Goal: Information Seeking & Learning: Learn about a topic

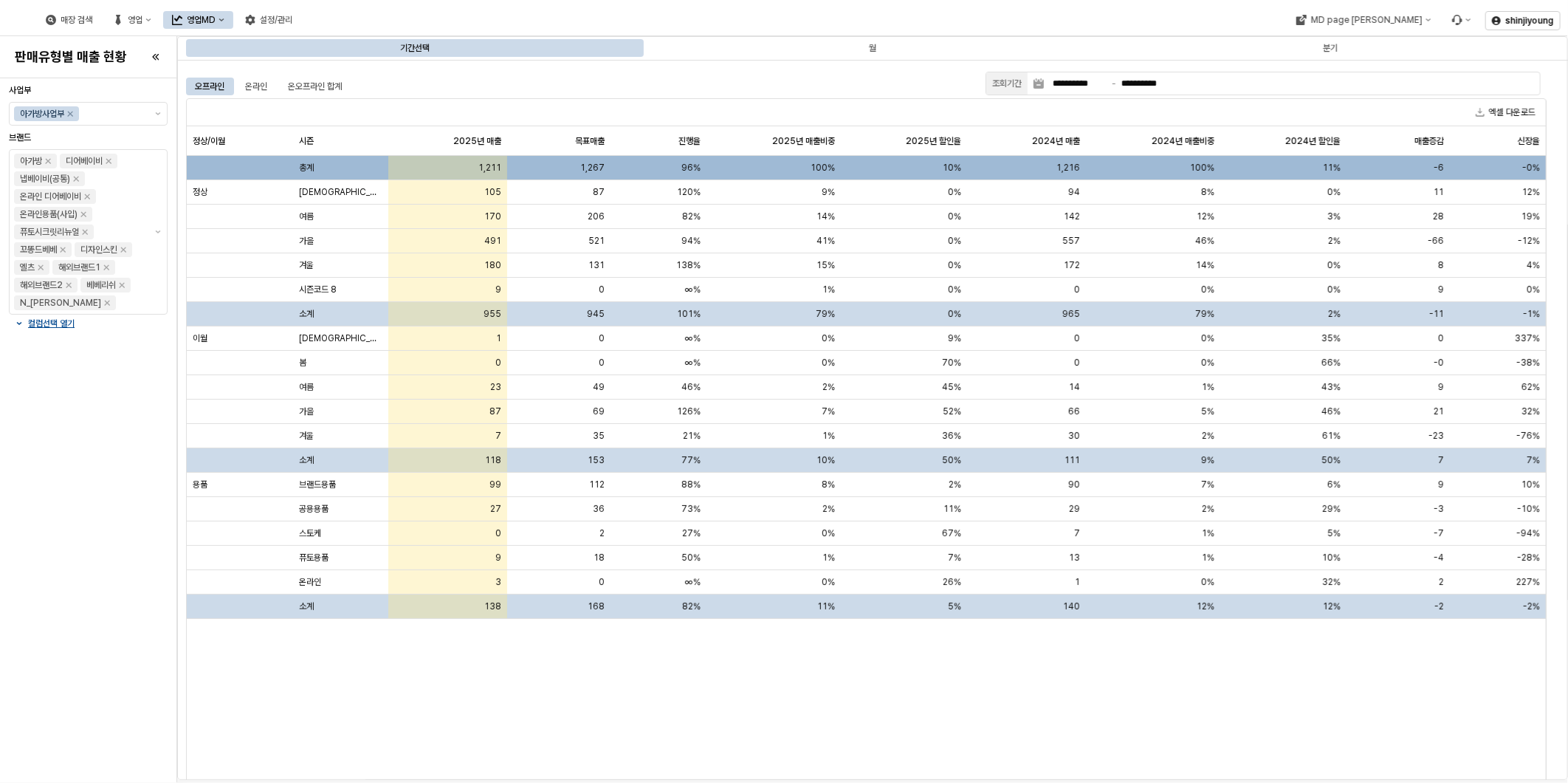
click at [45, 483] on div "사업부 아가방사업부 브랜드 아가방 디어베이비 냅베이비(공통) 온라인 디어베이비 온라인용품(사입) 퓨토시크릿리뉴얼 꼬똥드베베 디자인스킨 엘츠 해…" at bounding box center [88, 430] width 159 height 693
click at [18, 320] on div "컬럼선택 열기" at bounding box center [88, 323] width 147 height 12
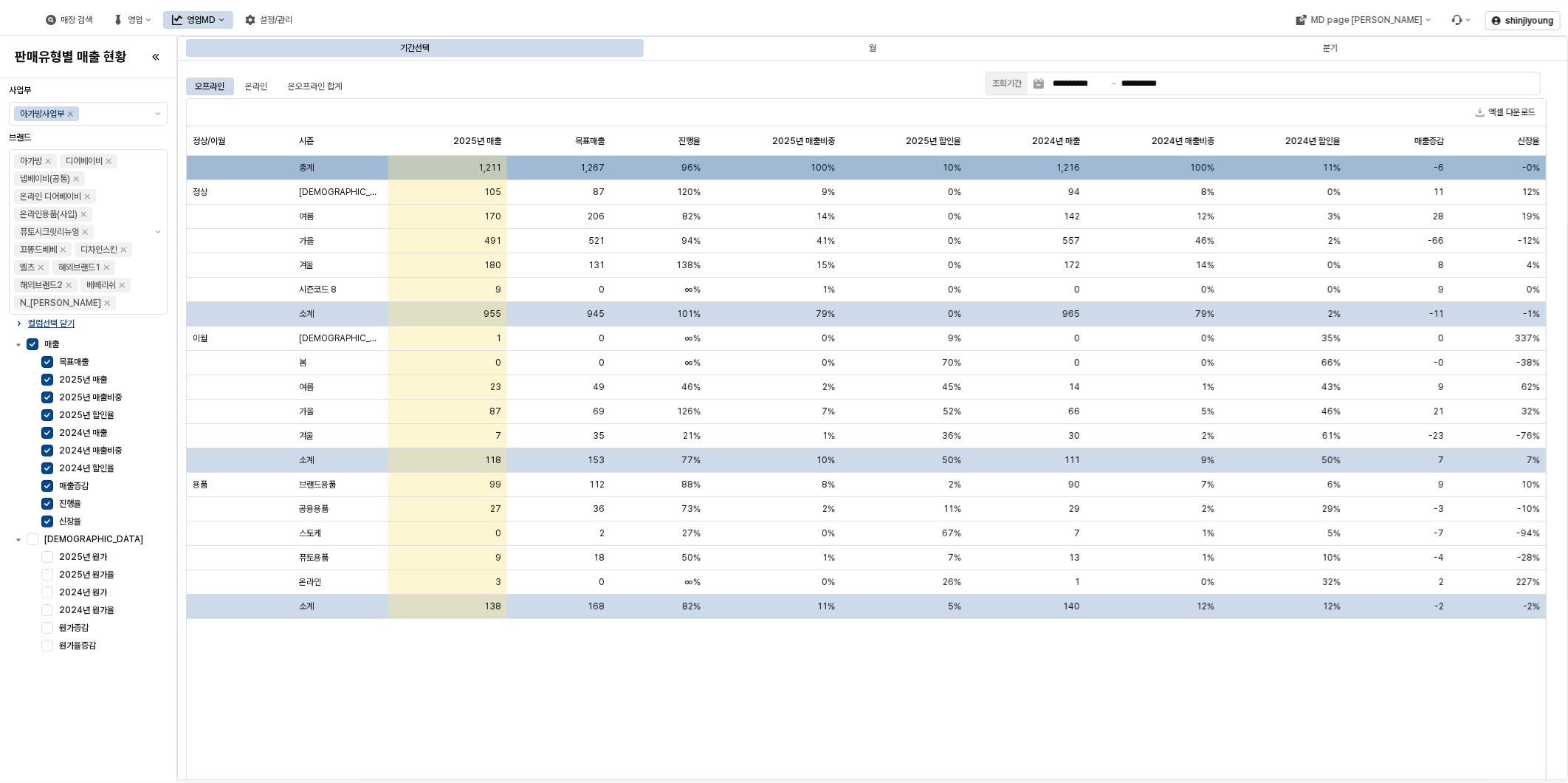
click at [98, 723] on div "사업부 아가방사업부 브랜드 아가방 디어베이비 냅베이비(공통) 온라인 디어베이비 온라인용품(사입) 퓨토시크릿리뉴얼 꼬똥드베베 디자인스킨 엘츠 해…" at bounding box center [88, 430] width 159 height 693
click at [371, 723] on div "정상/이월 정상/이월 시즌 시즌 2025년 매출 2025년 매출 목표매출 목표매출 진행율 진행율 2025년 매출비중 2025년 매출비중 202…" at bounding box center [866, 465] width 1359 height 676
click at [251, 741] on div "정상/이월 정상/이월 시즌 시즌 2025년 매출 2025년 매출 목표매출 목표매출 진행율 진행율 2025년 매출비중 2025년 매출비중 202…" at bounding box center [866, 465] width 1359 height 676
click at [538, 670] on div "정상/이월 정상/이월 시즌 시즌 2025년 매출 2025년 매출 목표매출 목표매출 진행율 진행율 2025년 매출비중 2025년 매출비중 202…" at bounding box center [866, 465] width 1359 height 676
click at [150, 113] on button "제안 사항 표시" at bounding box center [158, 114] width 18 height 22
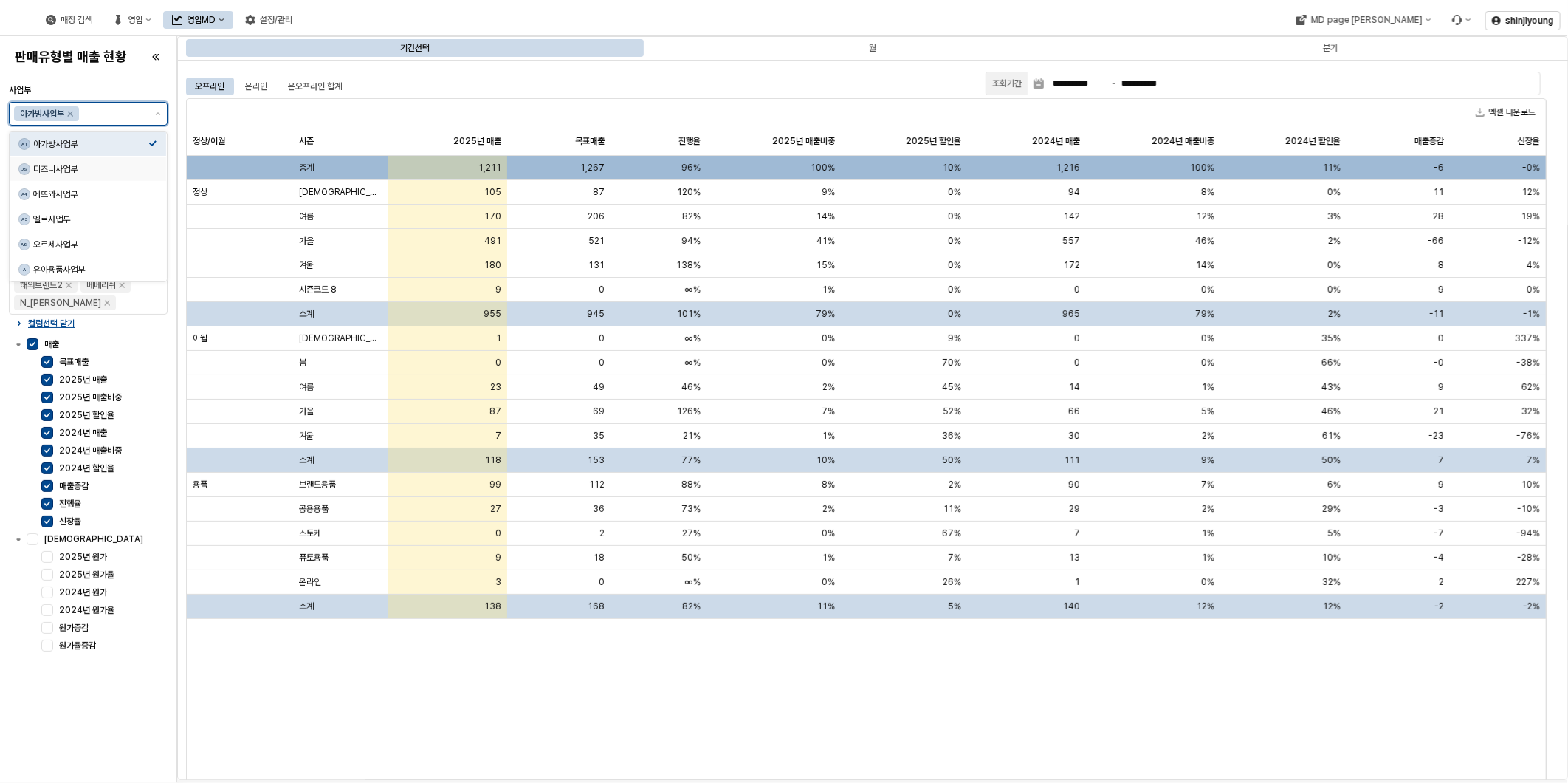
click at [67, 172] on div "디즈니사업부" at bounding box center [91, 169] width 116 height 12
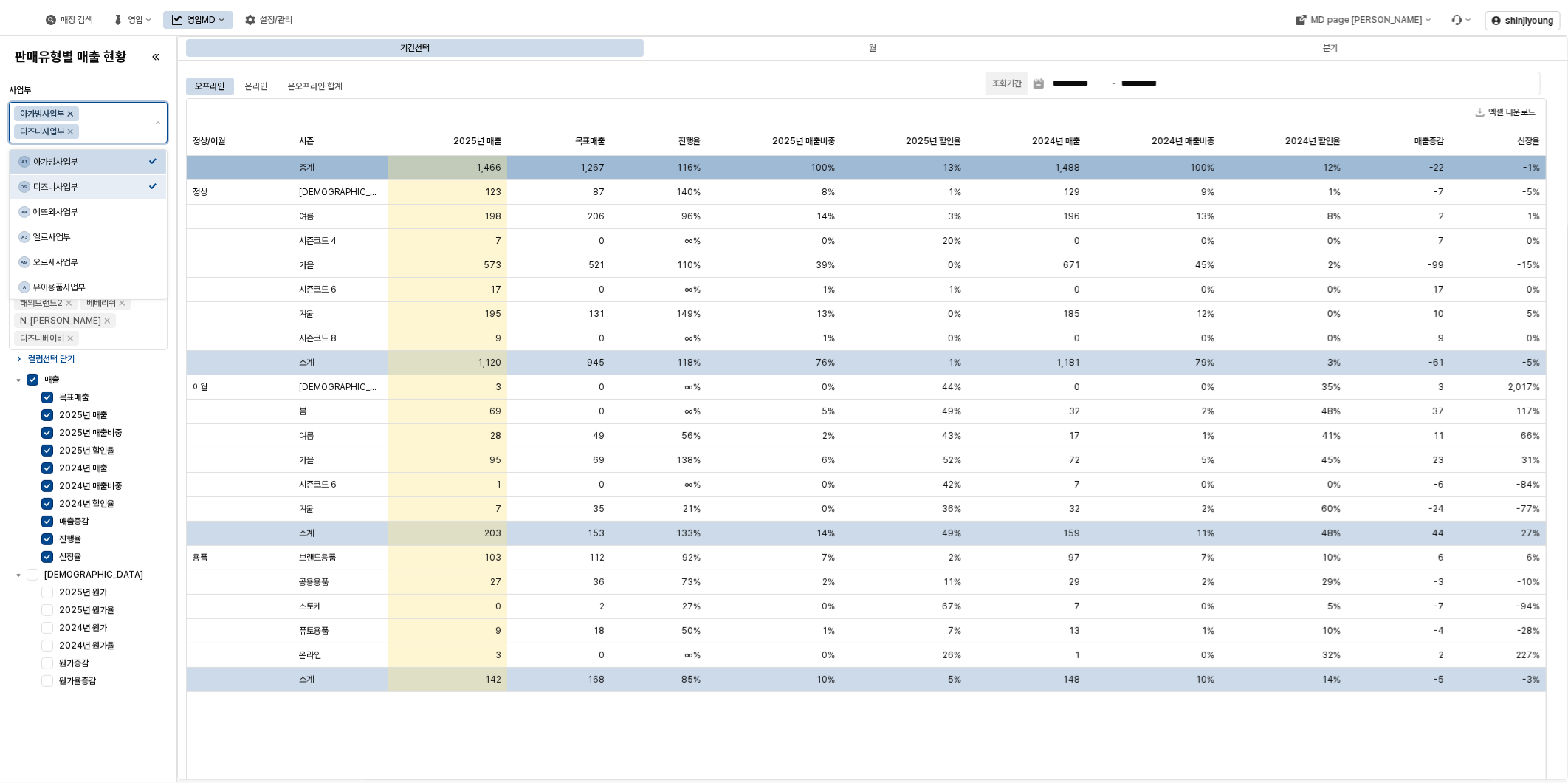
click at [76, 116] on icon "Remove 아가방사업부" at bounding box center [70, 114] width 12 height 12
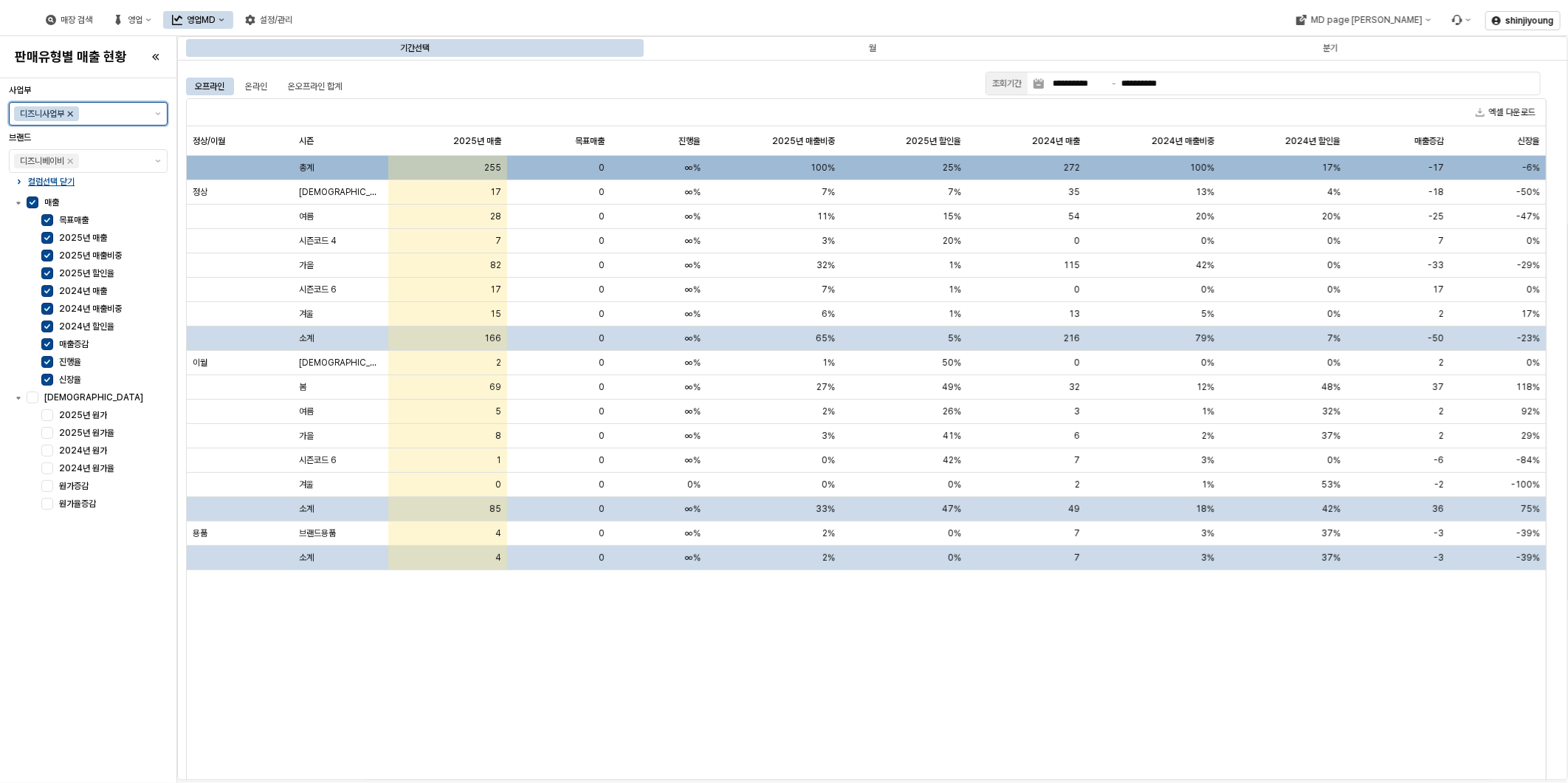
click at [75, 115] on icon "Remove 디즈니사업부" at bounding box center [70, 114] width 12 height 12
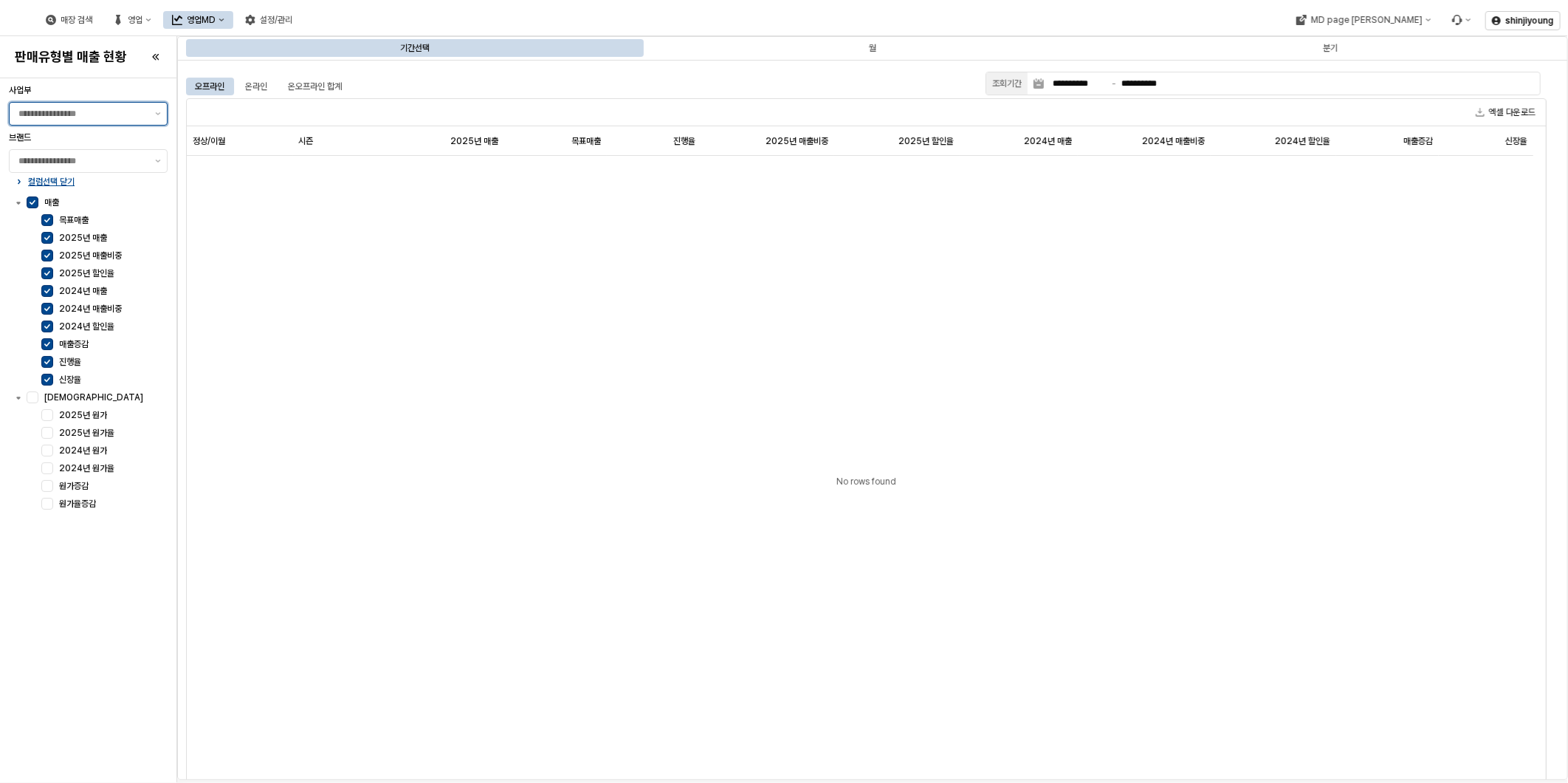
click at [147, 116] on div at bounding box center [79, 114] width 139 height 22
click at [107, 142] on div "아가방사업부" at bounding box center [91, 144] width 116 height 12
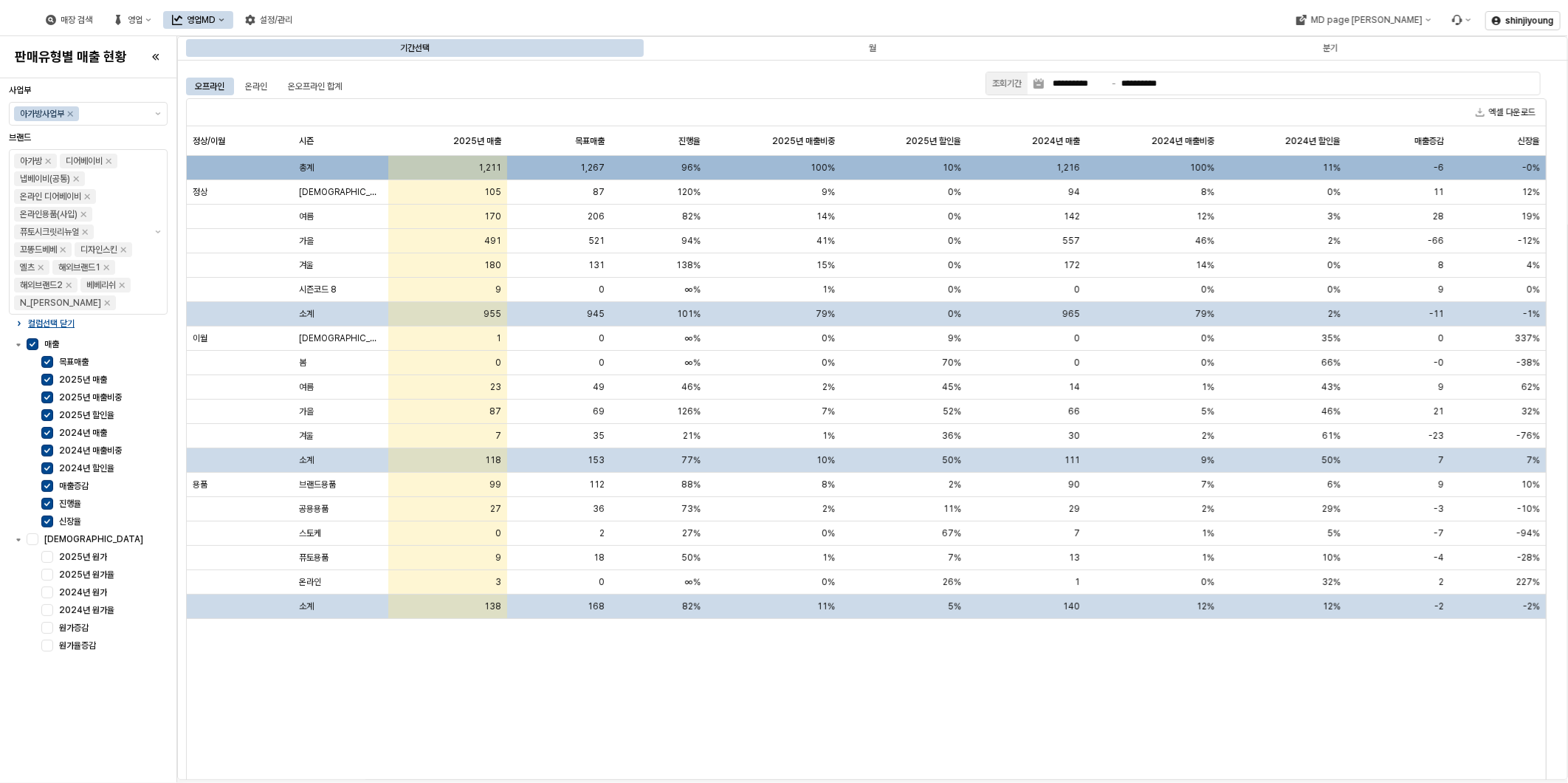
click at [387, 680] on div "정상/이월 정상/이월 시즌 시즌 2025년 매출 2025년 매출 목표매출 목표매출 진행율 진행율 2025년 매출비중 2025년 매출비중 202…" at bounding box center [866, 465] width 1359 height 676
click at [719, 678] on div "정상/이월 정상/이월 시즌 시즌 2025년 매출 2025년 매출 목표매출 목표매출 진행율 진행율 2025년 매출비중 2025년 매출비중 202…" at bounding box center [866, 465] width 1359 height 676
click at [304, 261] on span "겨울" at bounding box center [306, 265] width 15 height 12
click at [330, 83] on div "온오프라인 합계" at bounding box center [314, 86] width 54 height 18
click at [1117, 699] on div "정상/이월 정상/이월 시즌 시즌 2025년 매출 2025년 매출 목표매출 목표매출 진행율 진행율 2025년 매출비중 2025년 매출비중 202…" at bounding box center [866, 465] width 1359 height 676
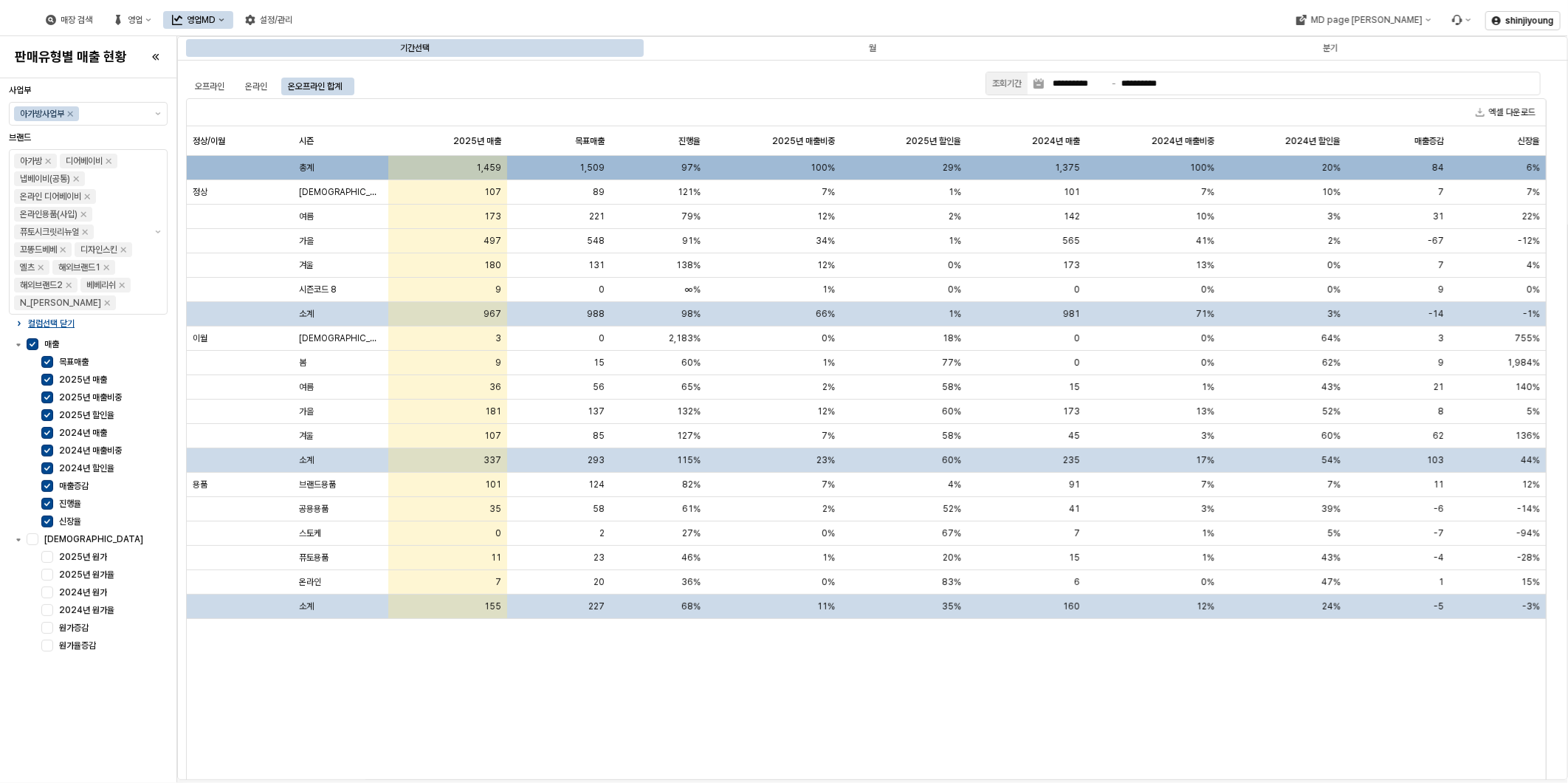
click at [895, 687] on div "정상/이월 정상/이월 시즌 시즌 2025년 매출 2025년 매출 목표매출 목표매출 진행율 진행율 2025년 매출비중 2025년 매출비중 202…" at bounding box center [866, 465] width 1359 height 676
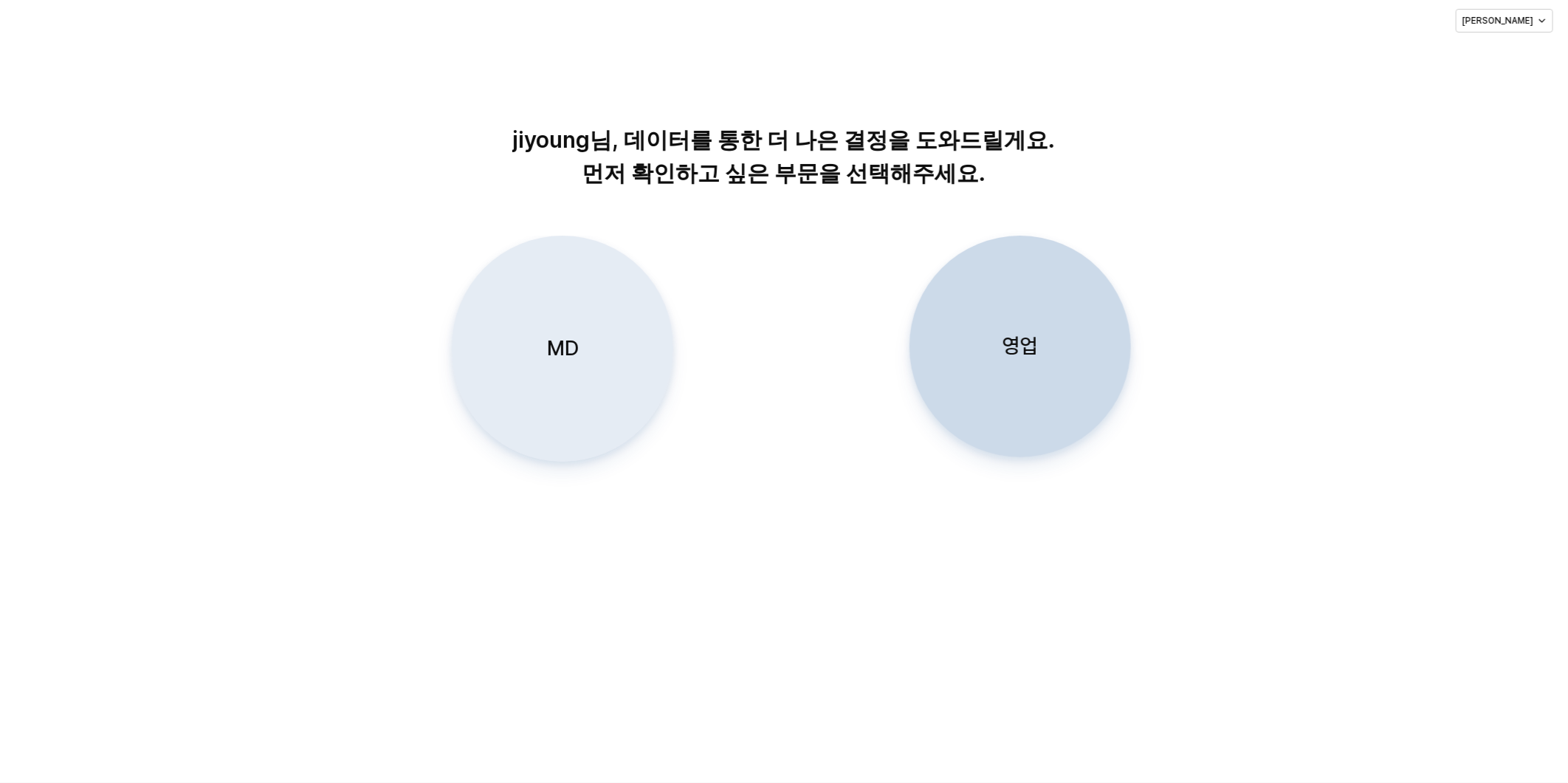
click at [548, 325] on div "MD" at bounding box center [562, 348] width 208 height 224
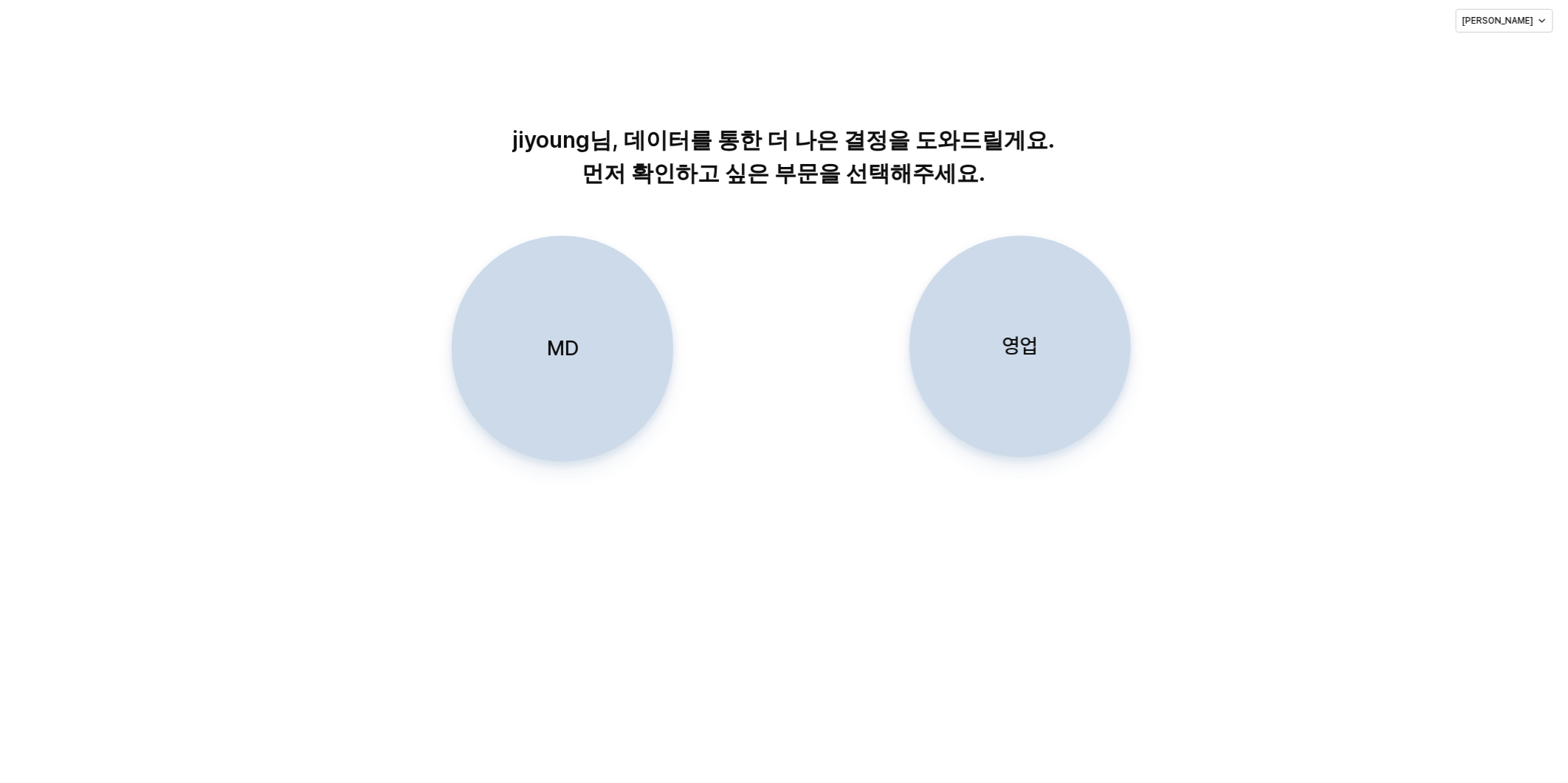
click at [572, 348] on p "MD" at bounding box center [562, 348] width 32 height 28
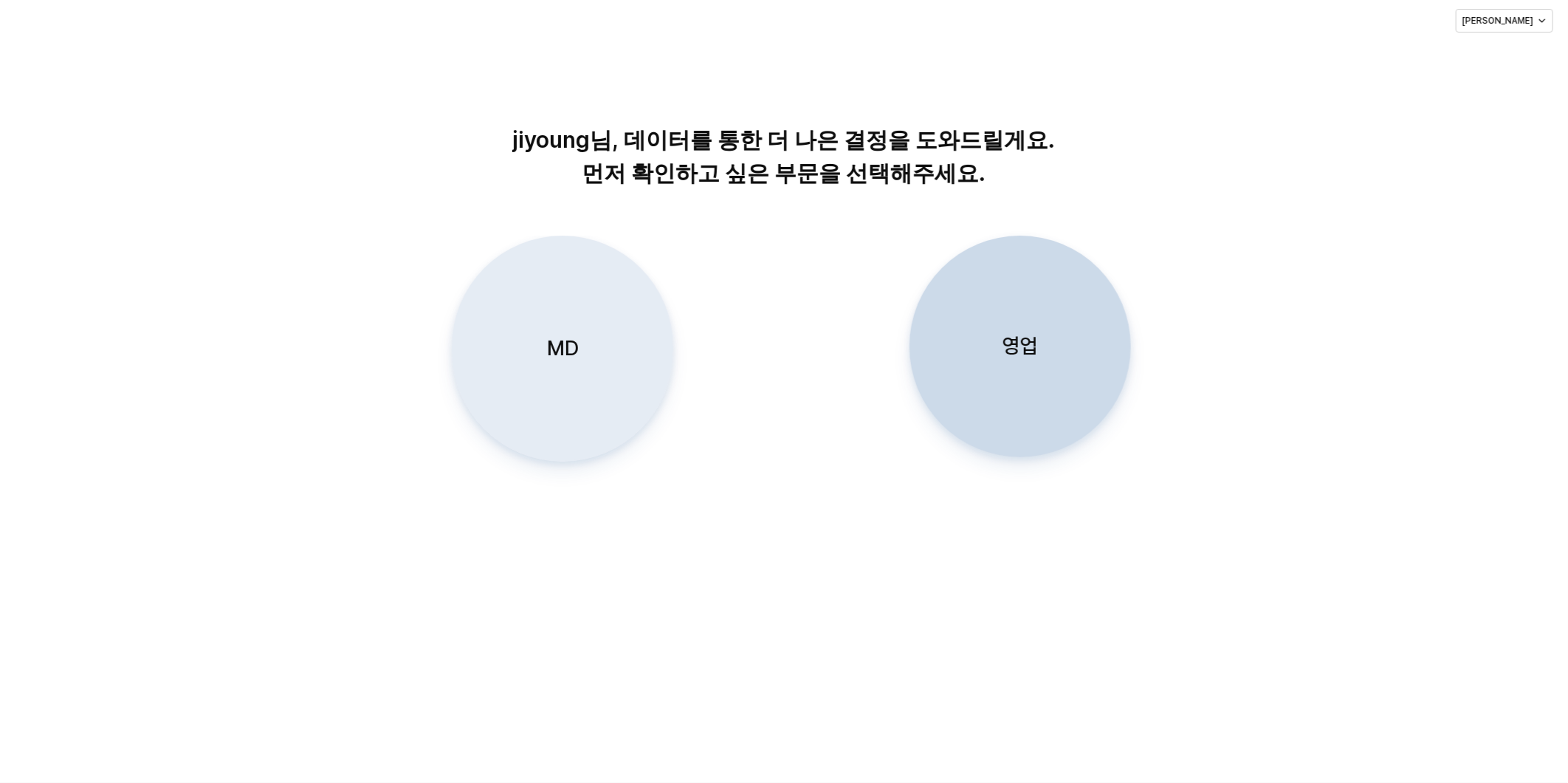
click at [554, 349] on p "MD" at bounding box center [562, 348] width 32 height 28
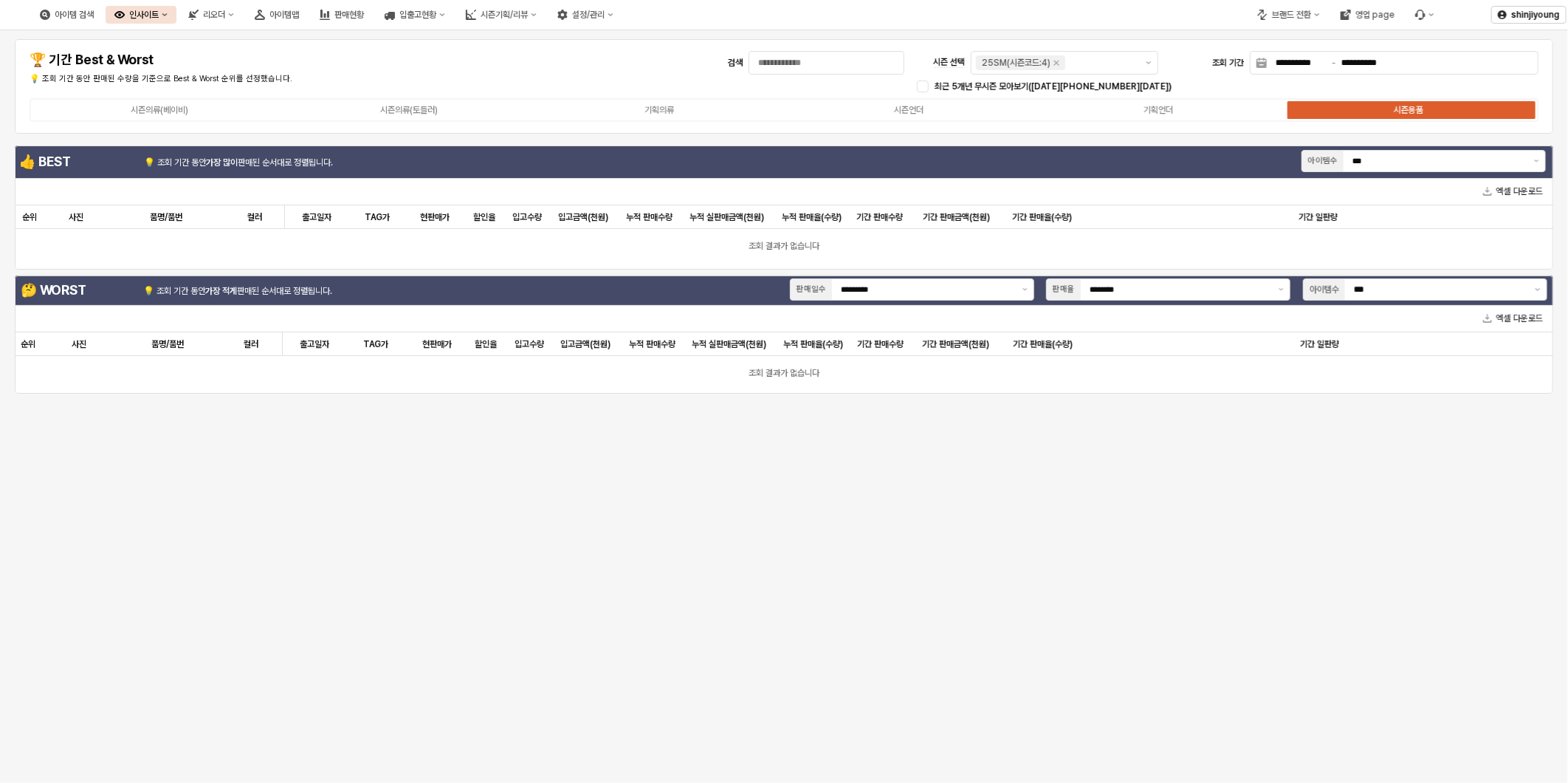
click at [159, 16] on div "인사이트" at bounding box center [144, 15] width 30 height 10
click at [211, 116] on div "판매율 - 시즌" at bounding box center [219, 117] width 78 height 12
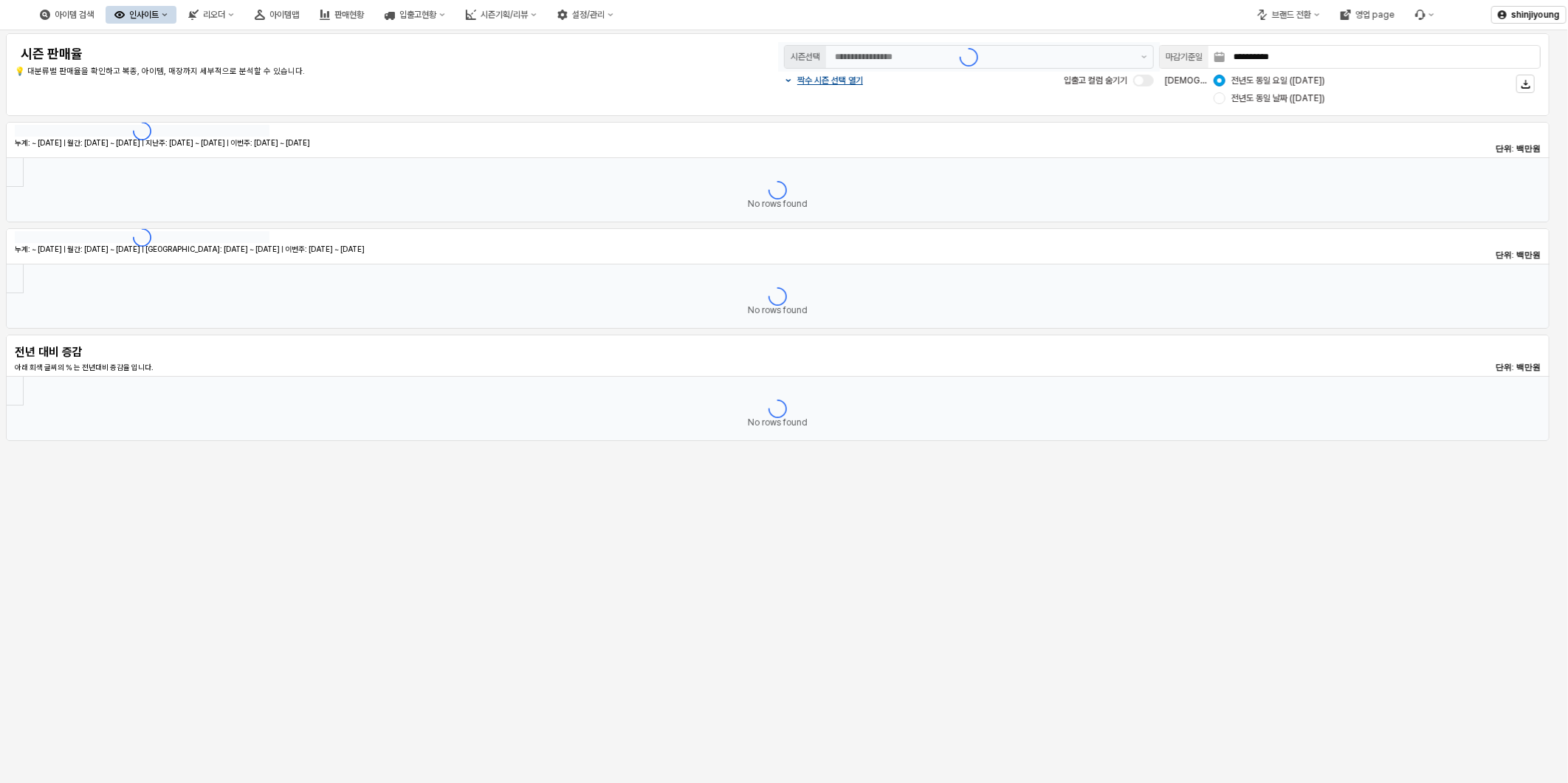
type input "********"
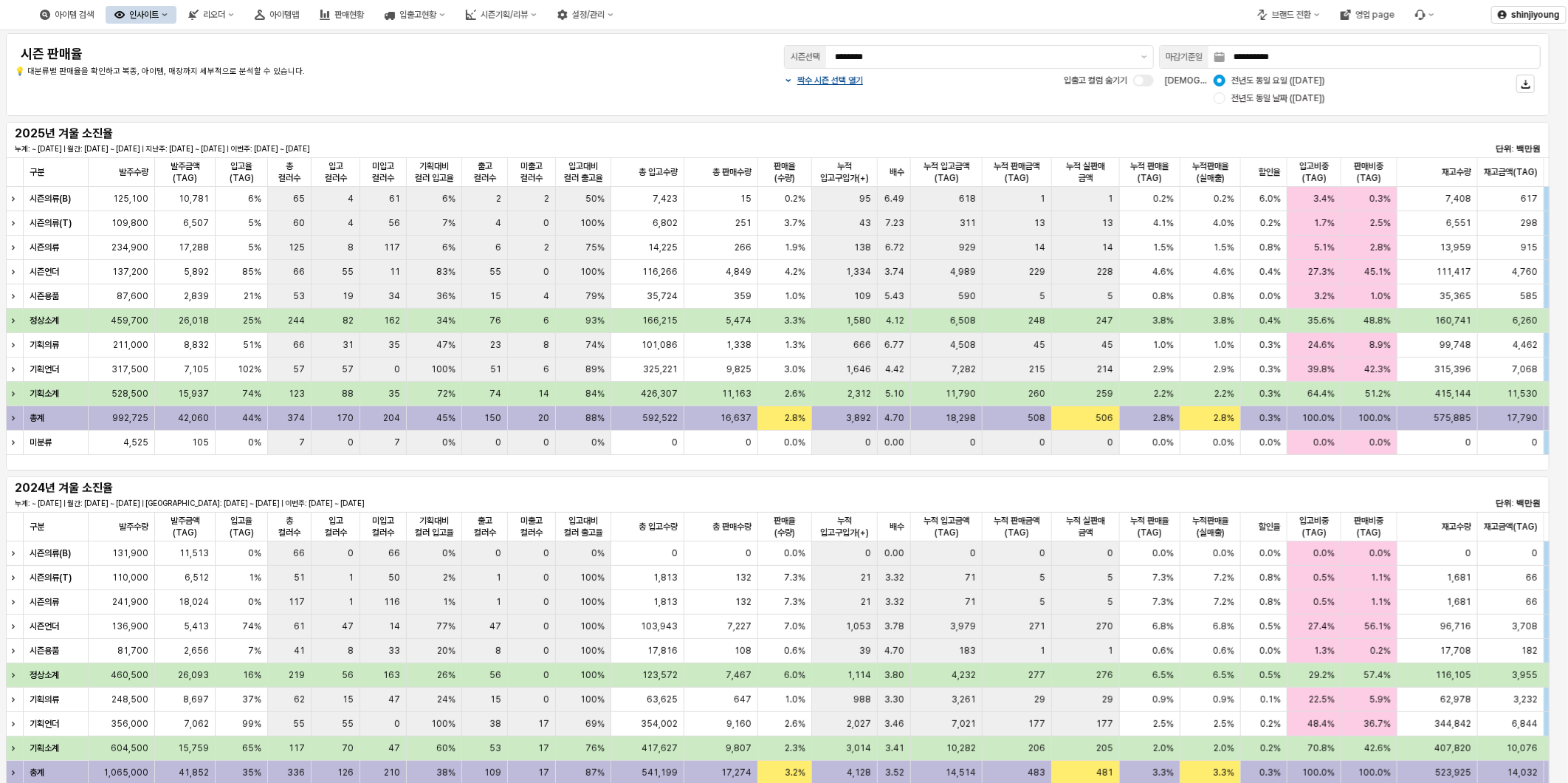
click at [508, 77] on div "**********" at bounding box center [778, 75] width 1526 height 65
click at [619, 91] on div "**********" at bounding box center [778, 75] width 1526 height 65
click at [437, 79] on div "**********" at bounding box center [778, 75] width 1526 height 65
click at [552, 63] on div "시즌 판매율" at bounding box center [332, 54] width 635 height 24
click at [447, 89] on div "**********" at bounding box center [778, 75] width 1526 height 65
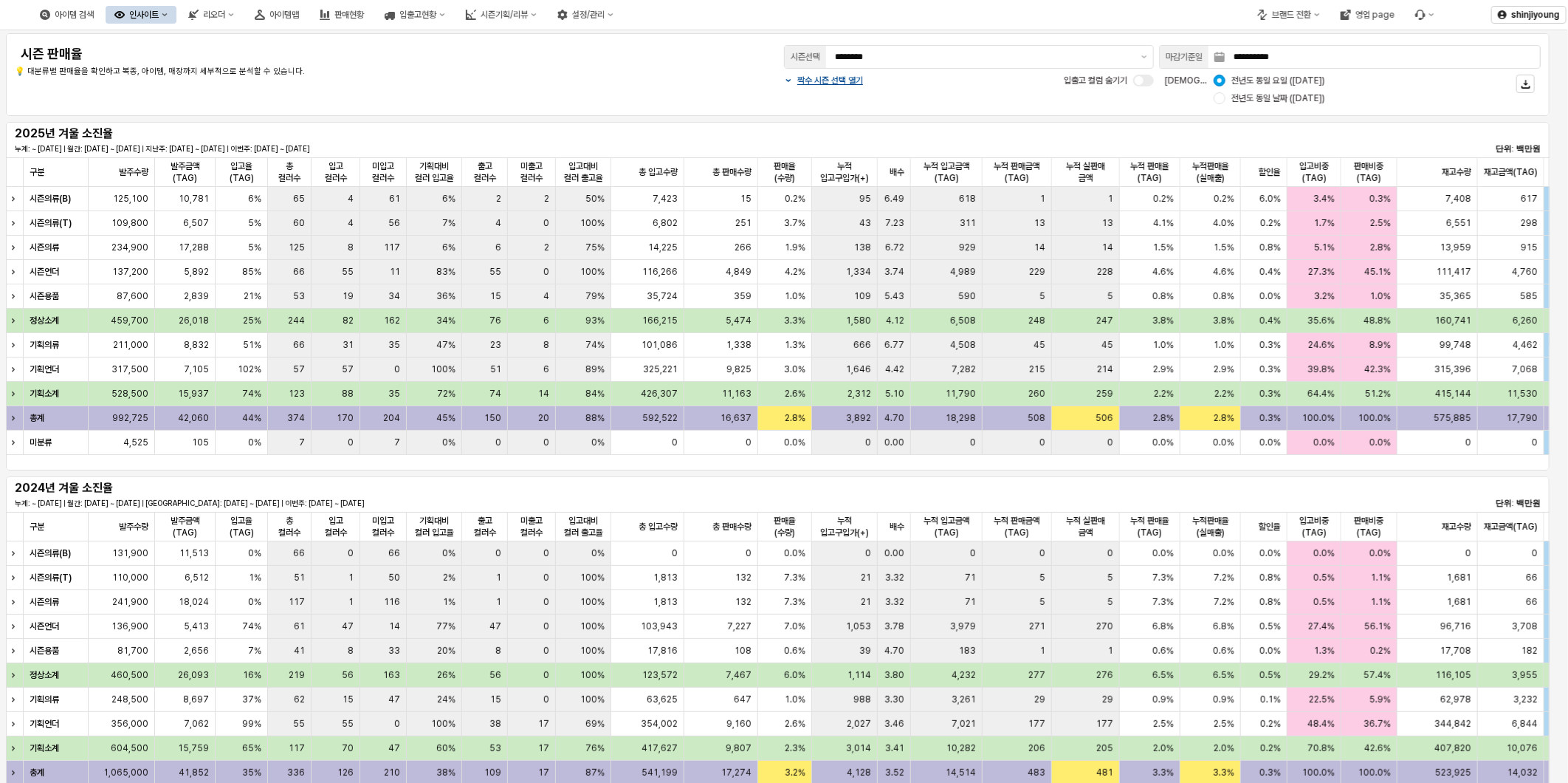
click at [463, 74] on p "💡 대분류별 판매율을 확인하고 복종, 아이템, 매장까지 세부적으로 분석할 수 있습니다." at bounding box center [332, 71] width 635 height 13
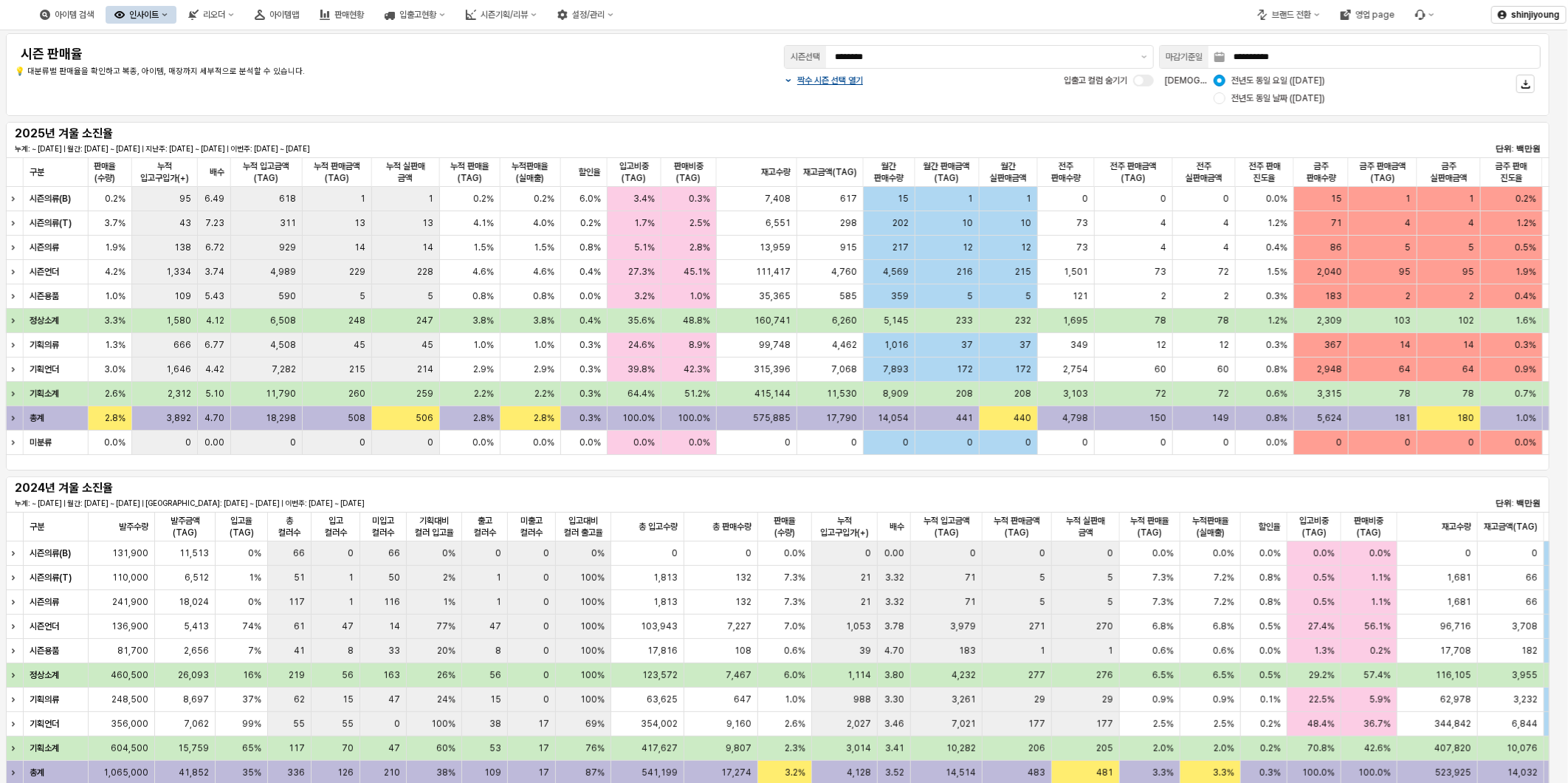
scroll to position [0, 721]
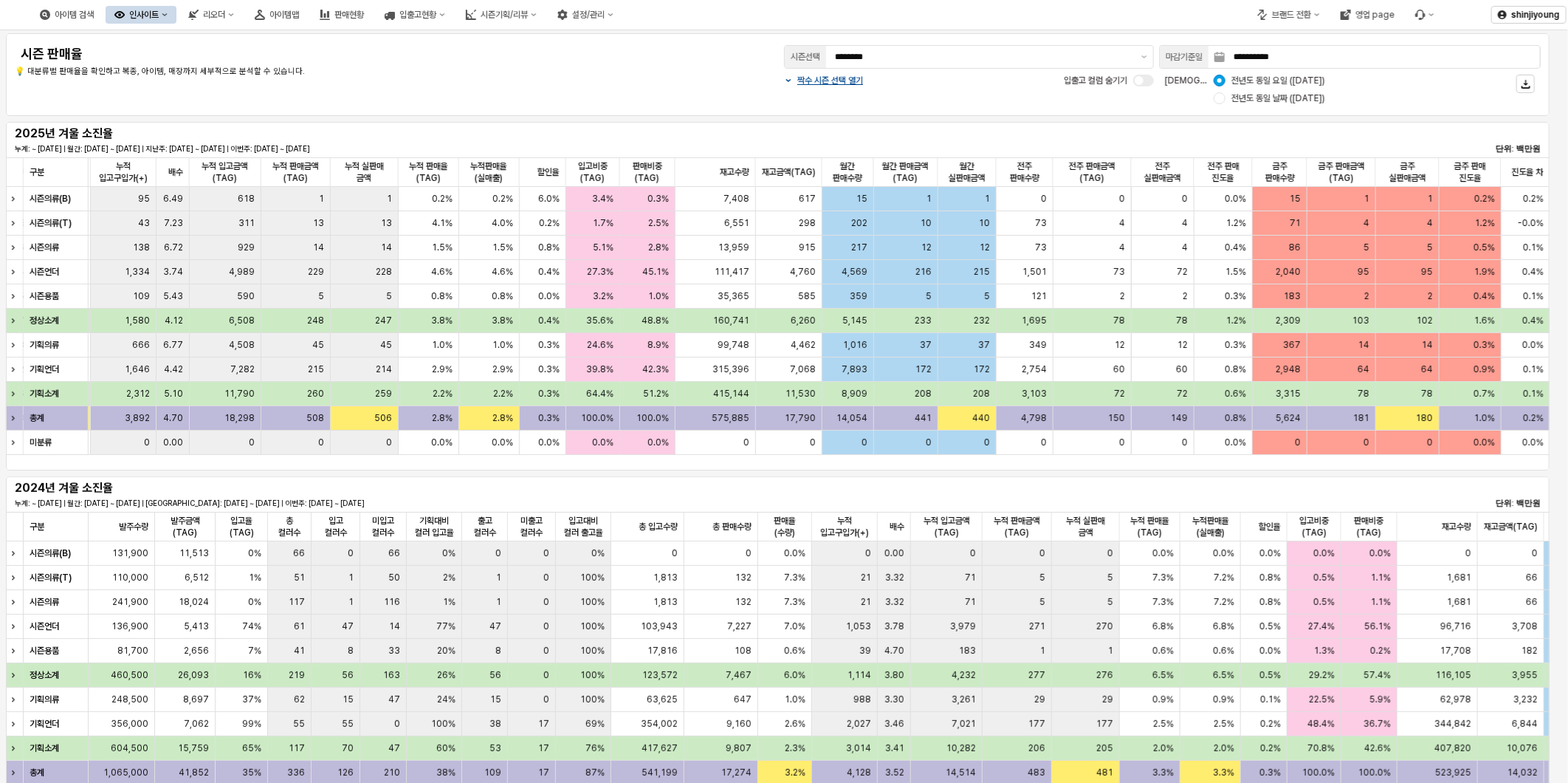
click at [1236, 97] on span "전년도 동일 날짜 (2024-08-24)" at bounding box center [1278, 98] width 94 height 12
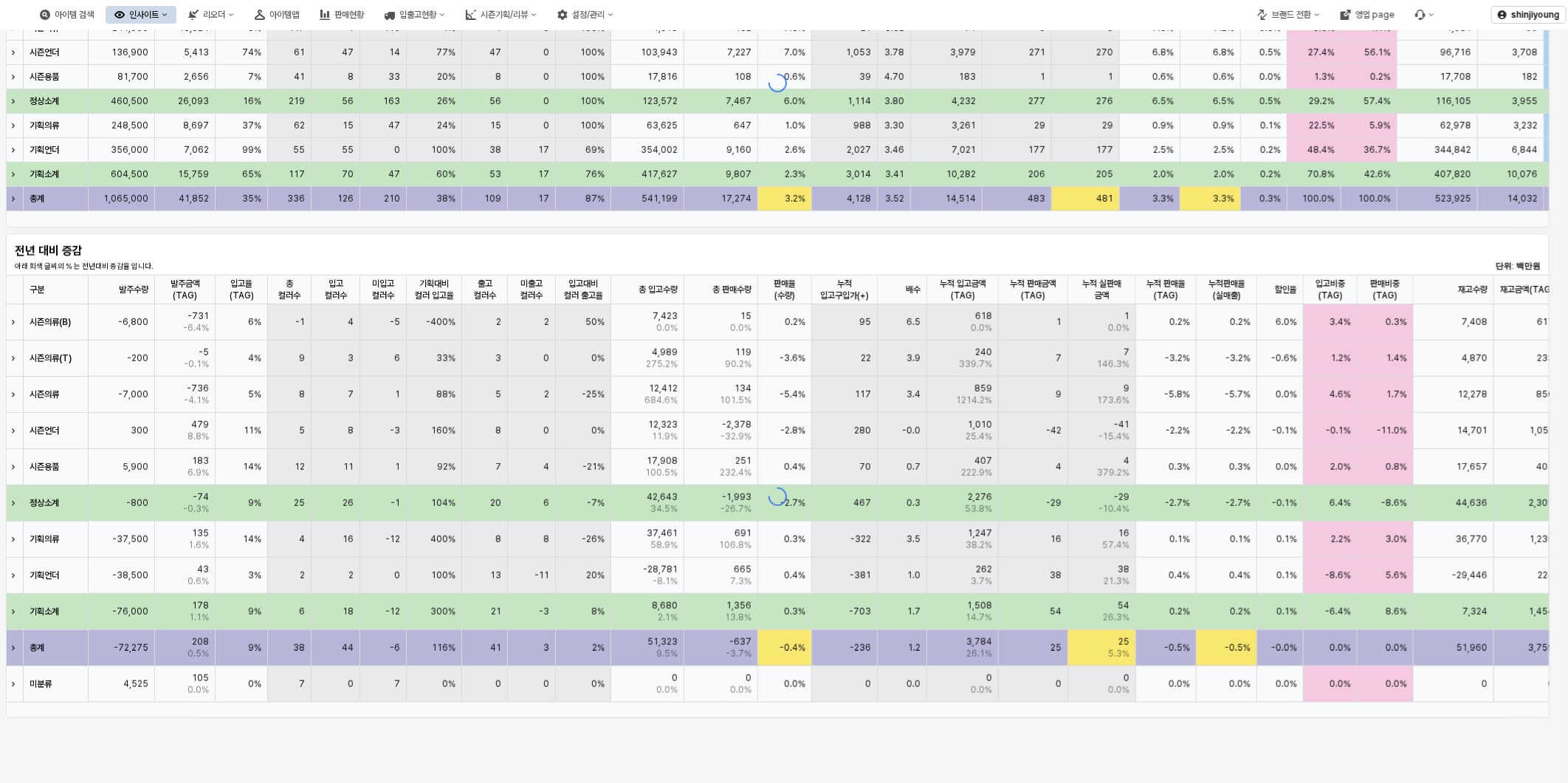
drag, startPoint x: 1034, startPoint y: 216, endPoint x: 1461, endPoint y: 212, distance: 427.0
click at [1467, 212] on div "App Frame" at bounding box center [778, 82] width 1543 height 290
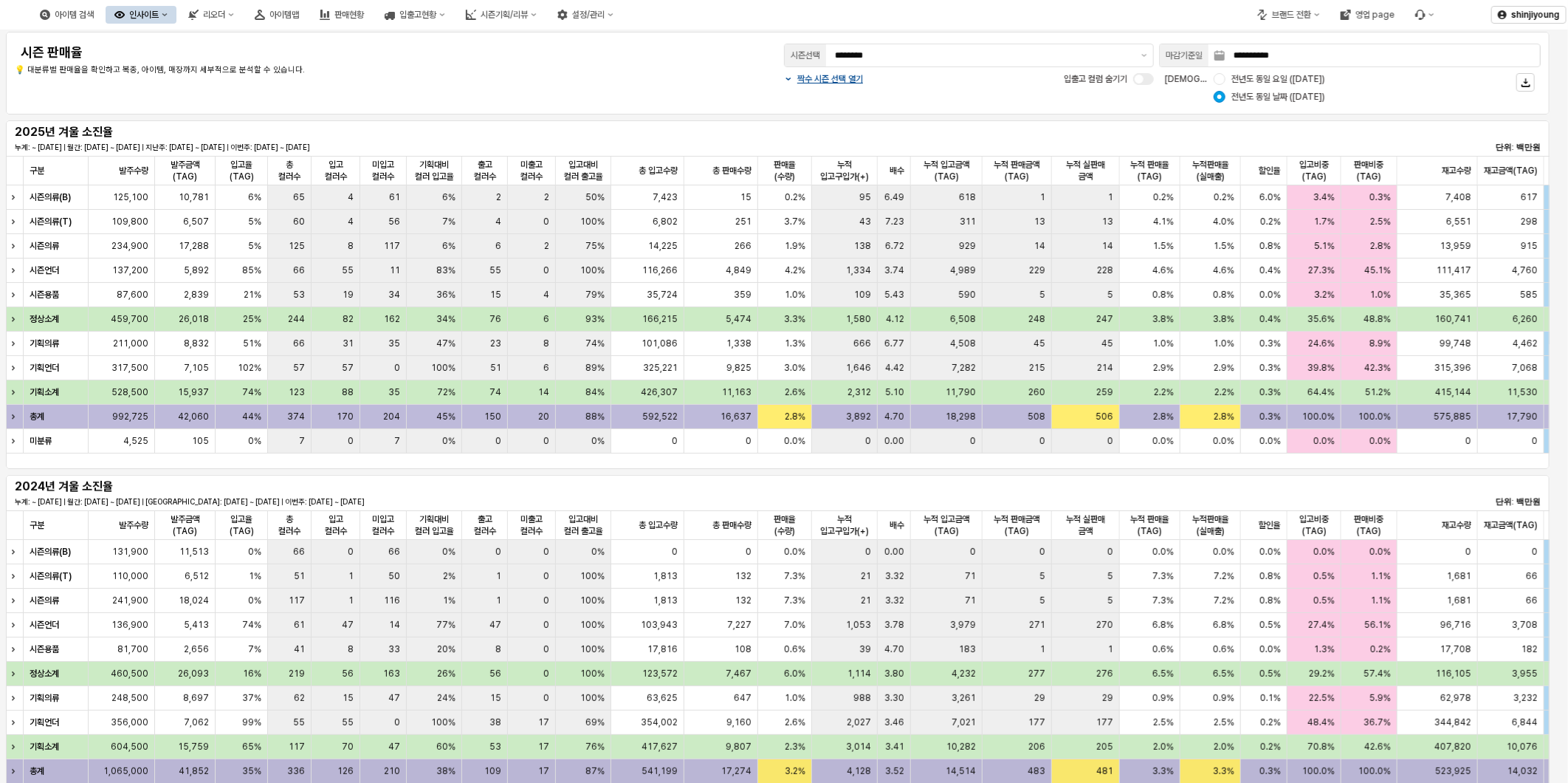
scroll to position [0, 0]
click at [847, 78] on p "짝수 시즌 선택 열기" at bounding box center [830, 80] width 65 height 12
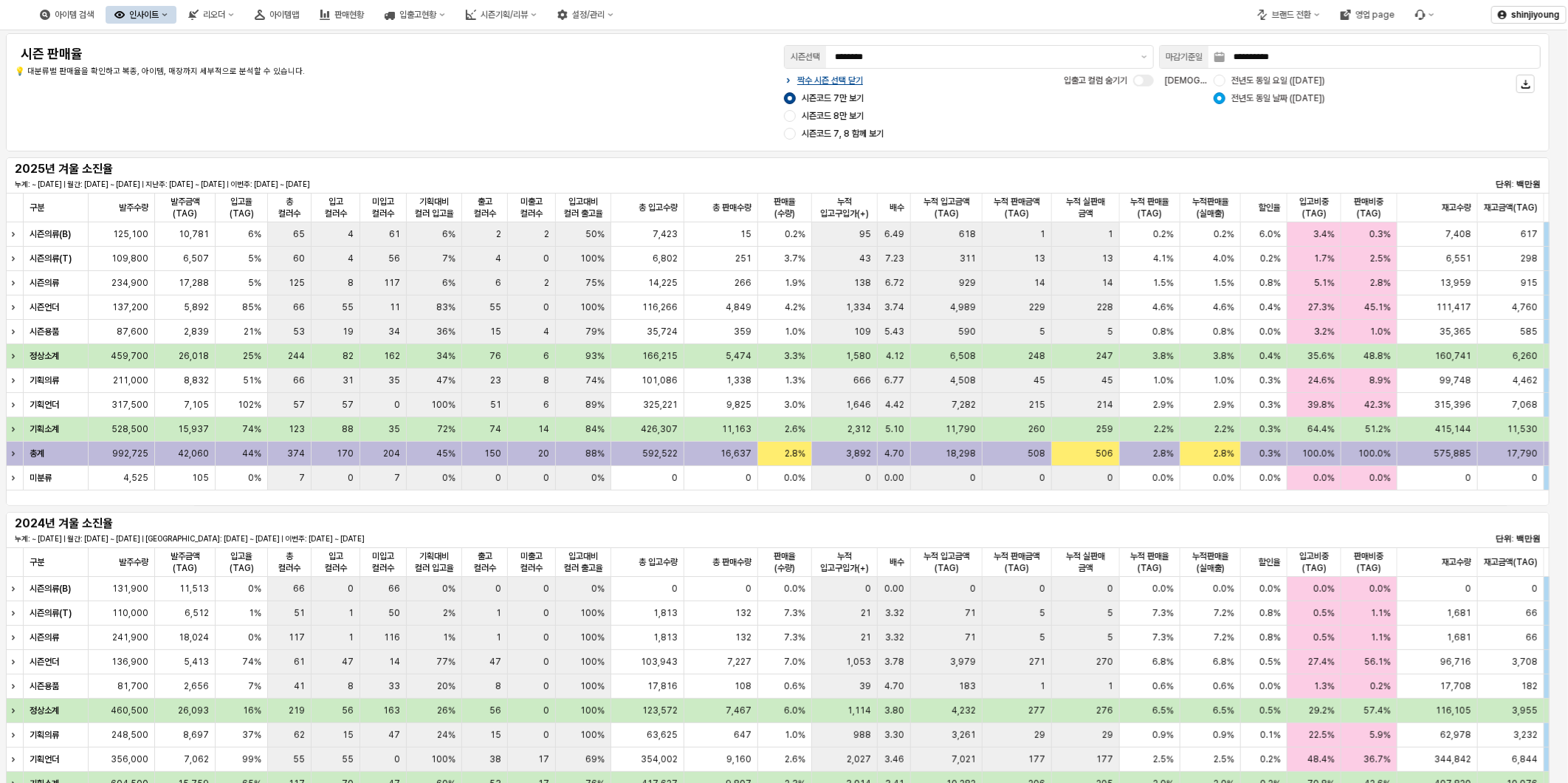
click at [790, 95] on div "App Frame" at bounding box center [789, 98] width 12 height 12
click at [790, 102] on div "App Frame" at bounding box center [789, 98] width 12 height 12
click at [793, 137] on div "App Frame" at bounding box center [789, 133] width 12 height 12
click at [998, 113] on div "짝수 시즌 선택 닫기 시즌코드 7만 보기 시즌코드 8만 보기 시즌코드 7, 8 함께 보기 입출고 컬럼 숨기기" at bounding box center [968, 107] width 381 height 71
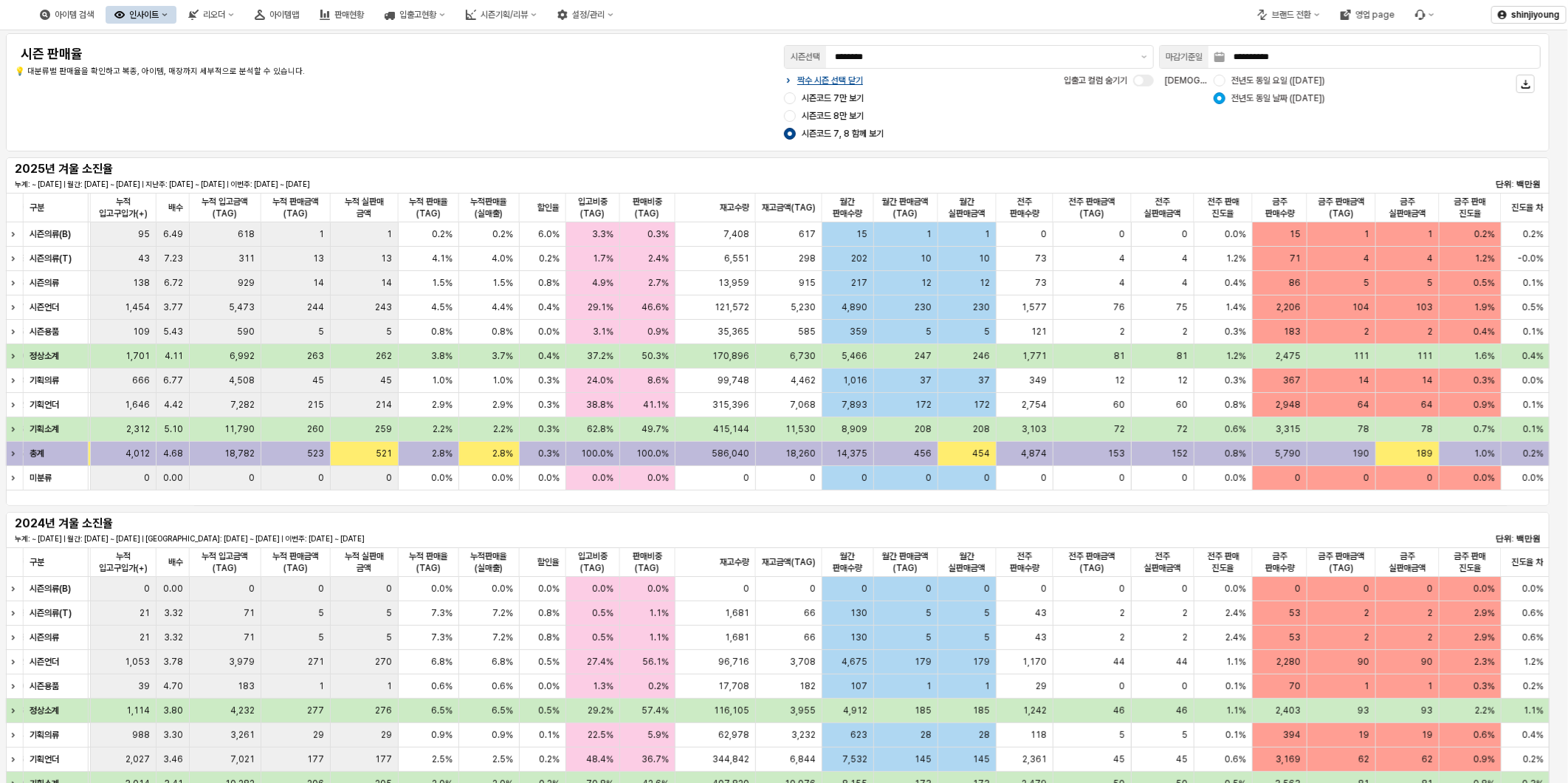
click at [788, 123] on div "시즌코드 8만 보기" at bounding box center [834, 116] width 101 height 18
click at [794, 115] on div "App Frame" at bounding box center [789, 116] width 12 height 12
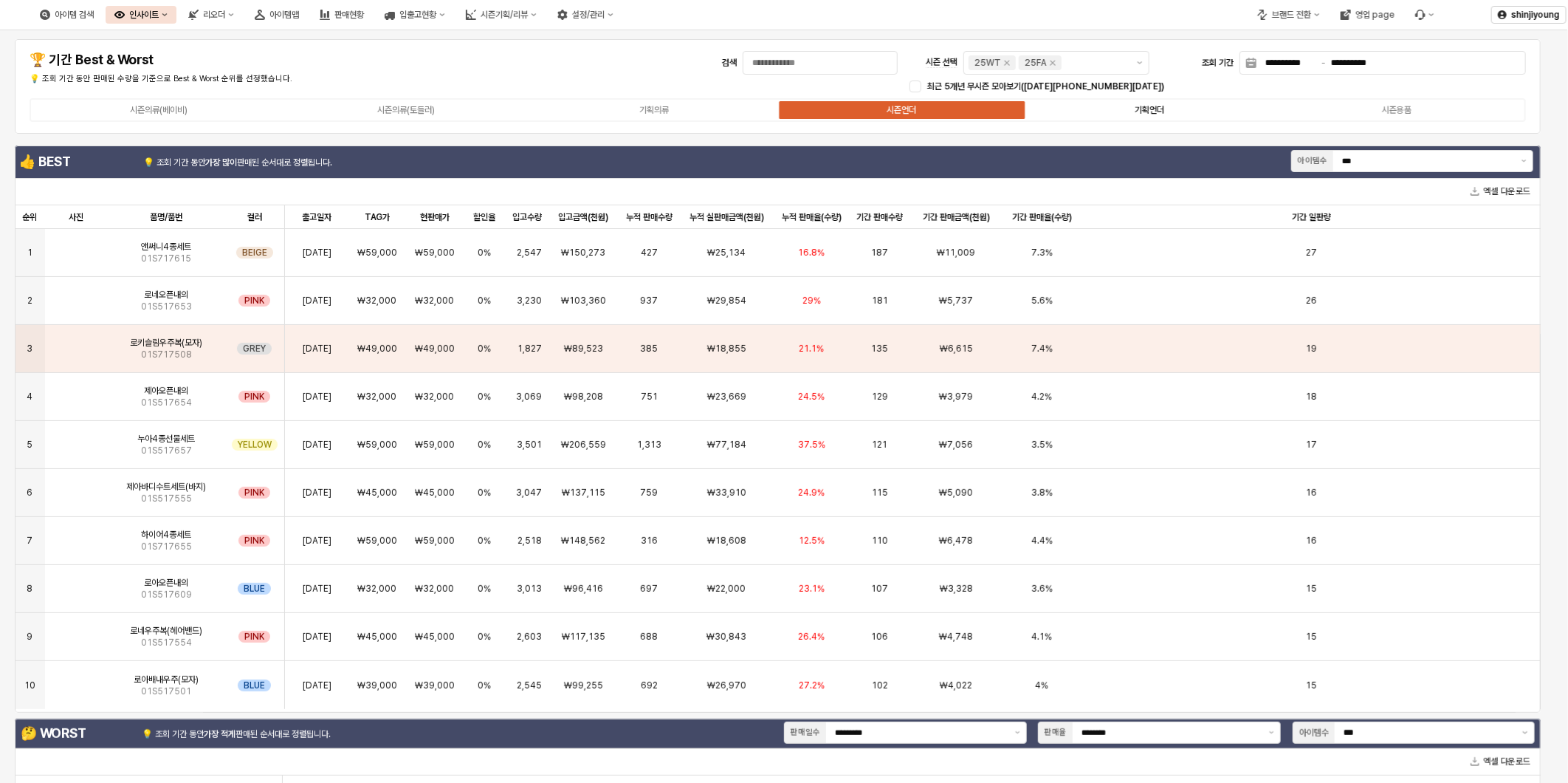
click at [1168, 105] on label "기획언더" at bounding box center [1149, 110] width 248 height 13
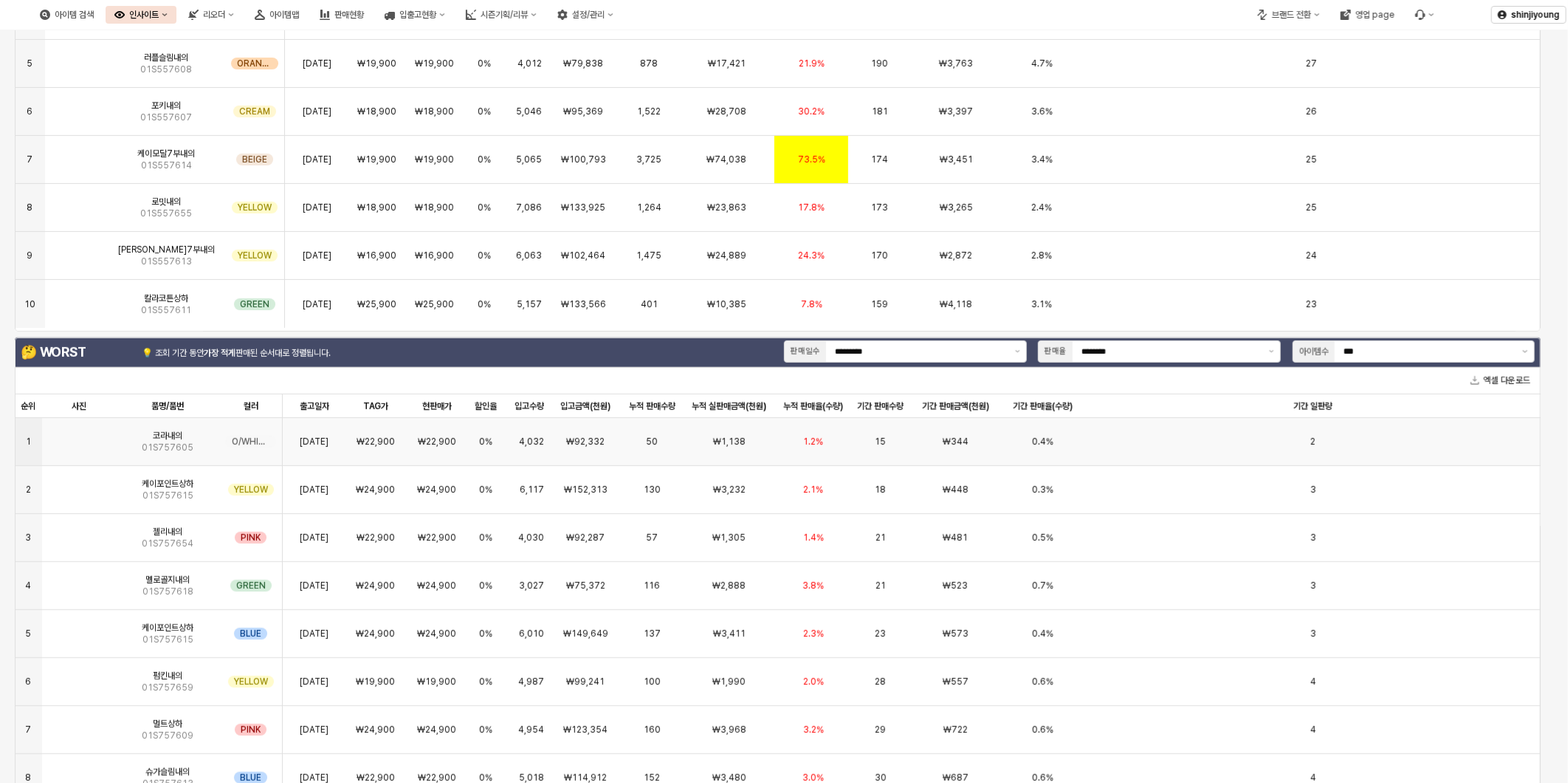
scroll to position [410, 0]
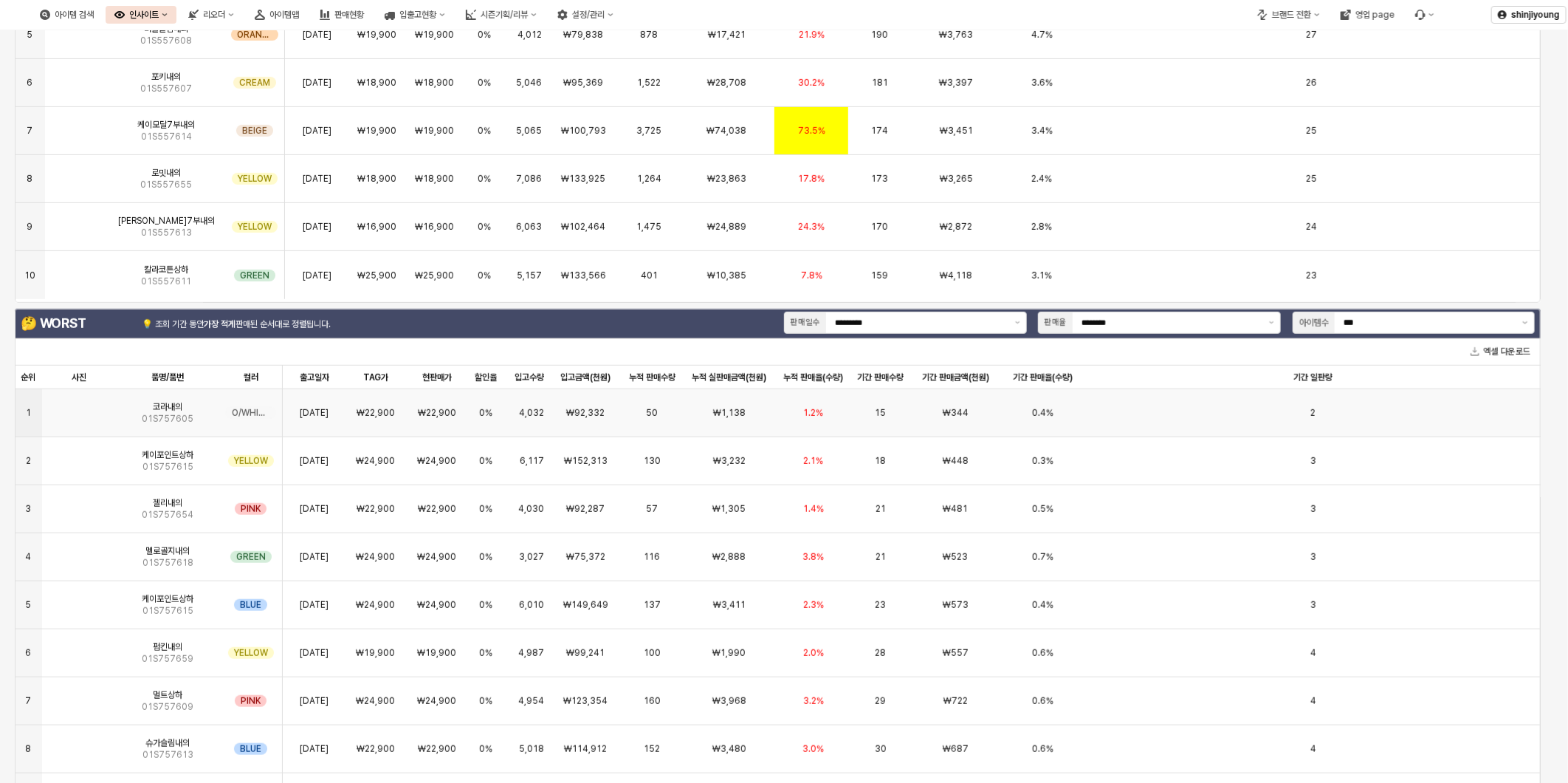
click at [79, 407] on img "App Frame" at bounding box center [79, 407] width 0 height 0
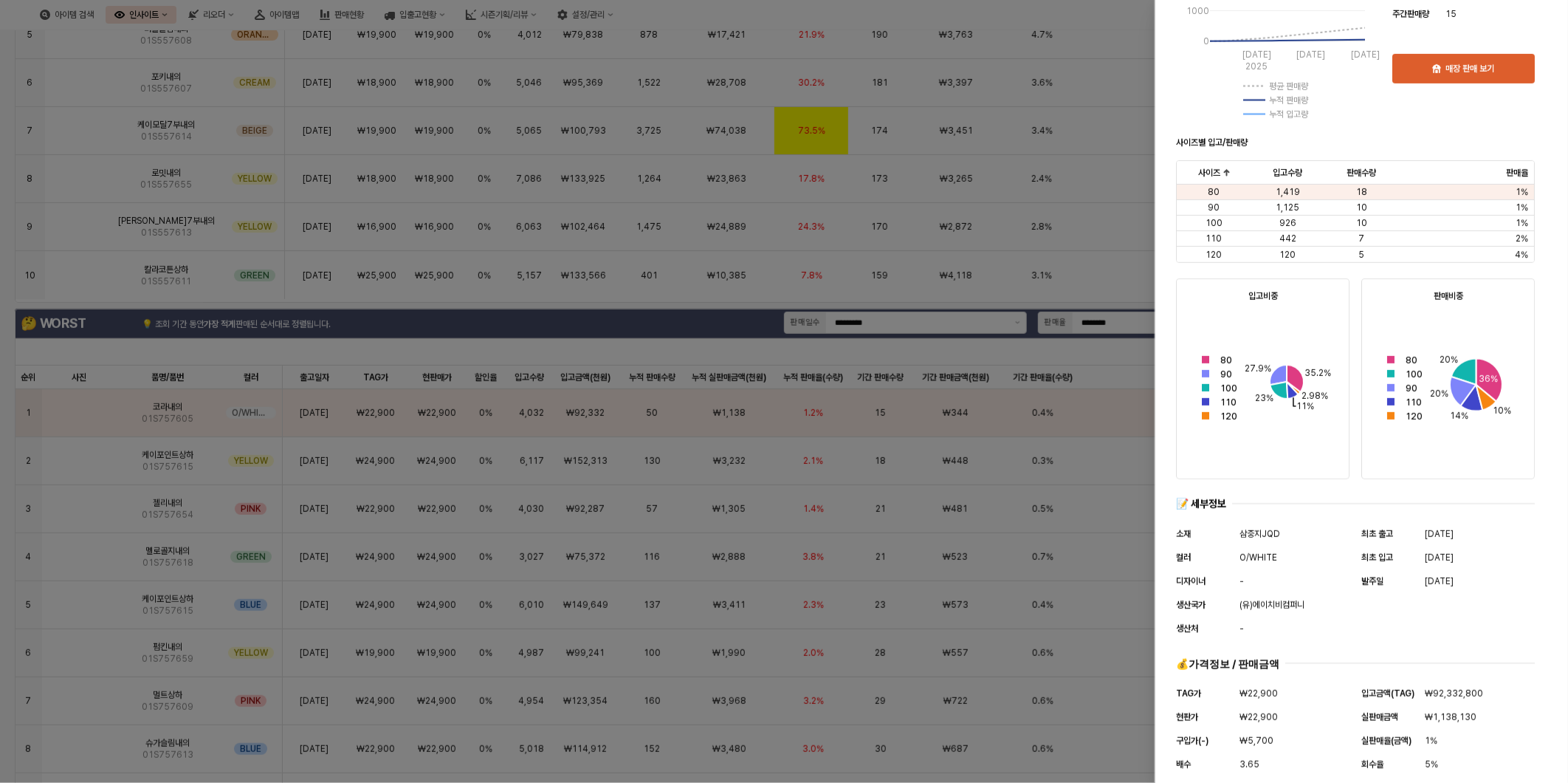
scroll to position [425, 0]
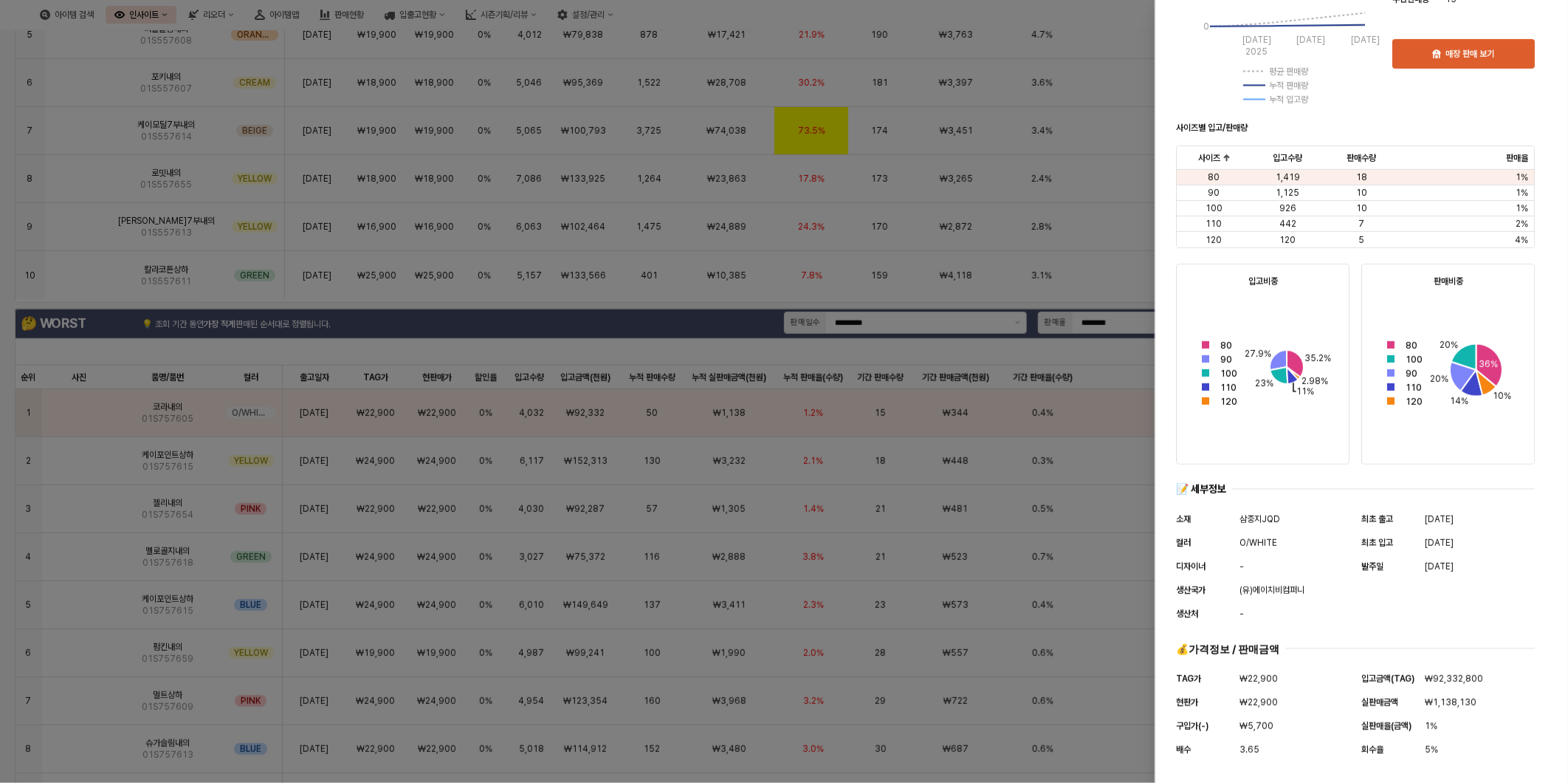
click at [101, 460] on div at bounding box center [784, 392] width 1568 height 783
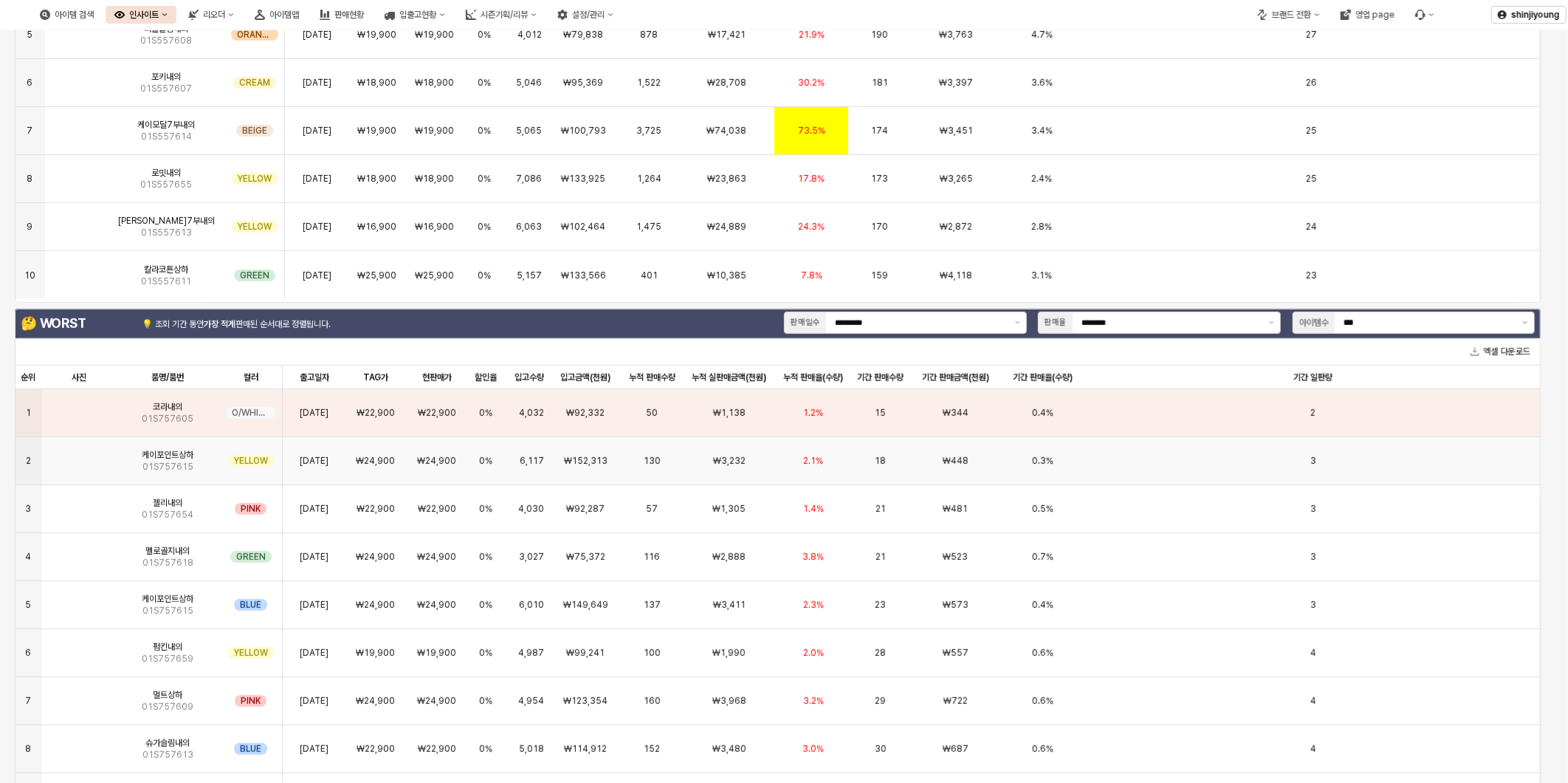
click at [162, 463] on span "01S757615" at bounding box center [168, 467] width 51 height 12
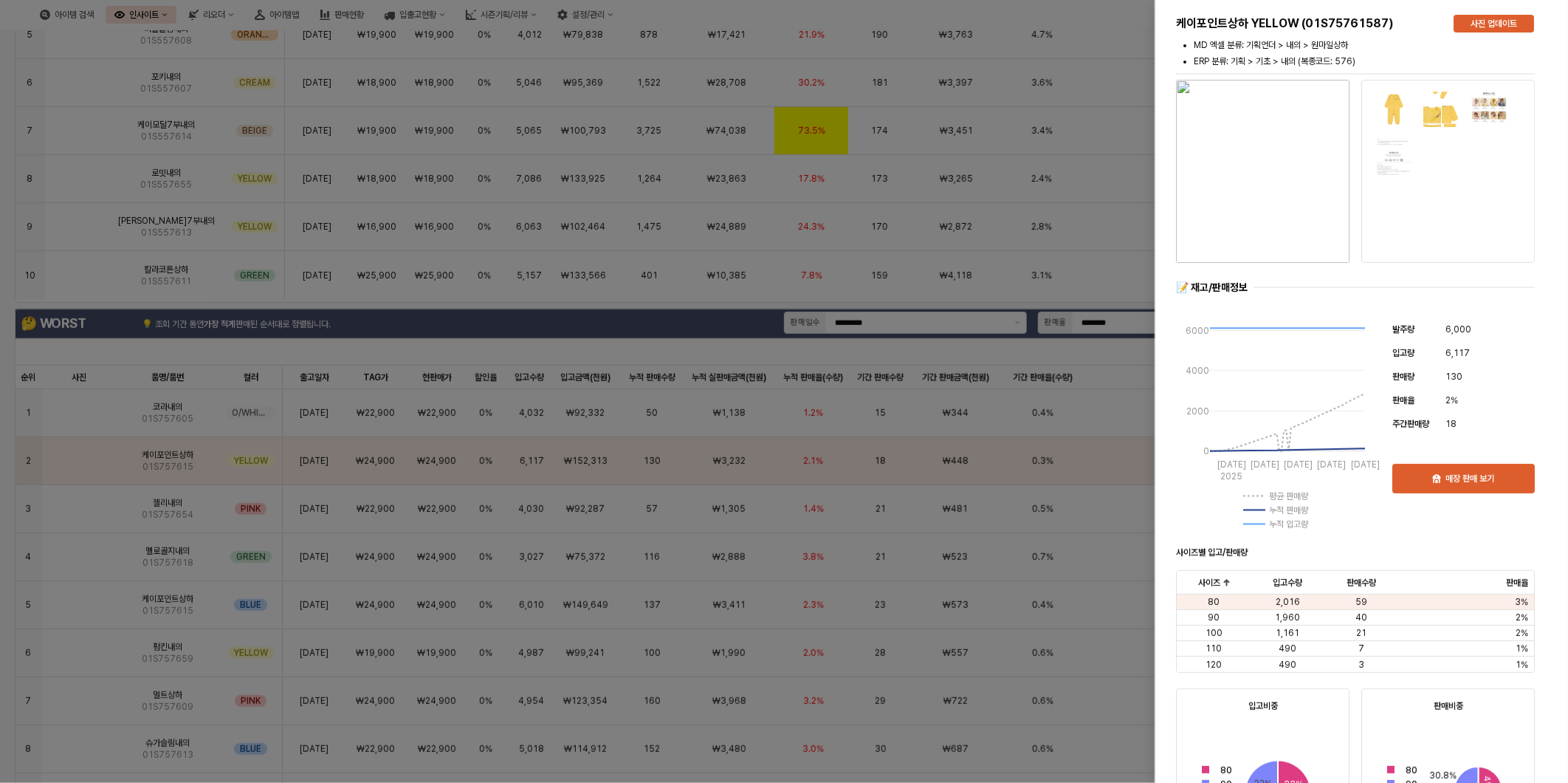
click at [295, 464] on div at bounding box center [784, 392] width 1568 height 783
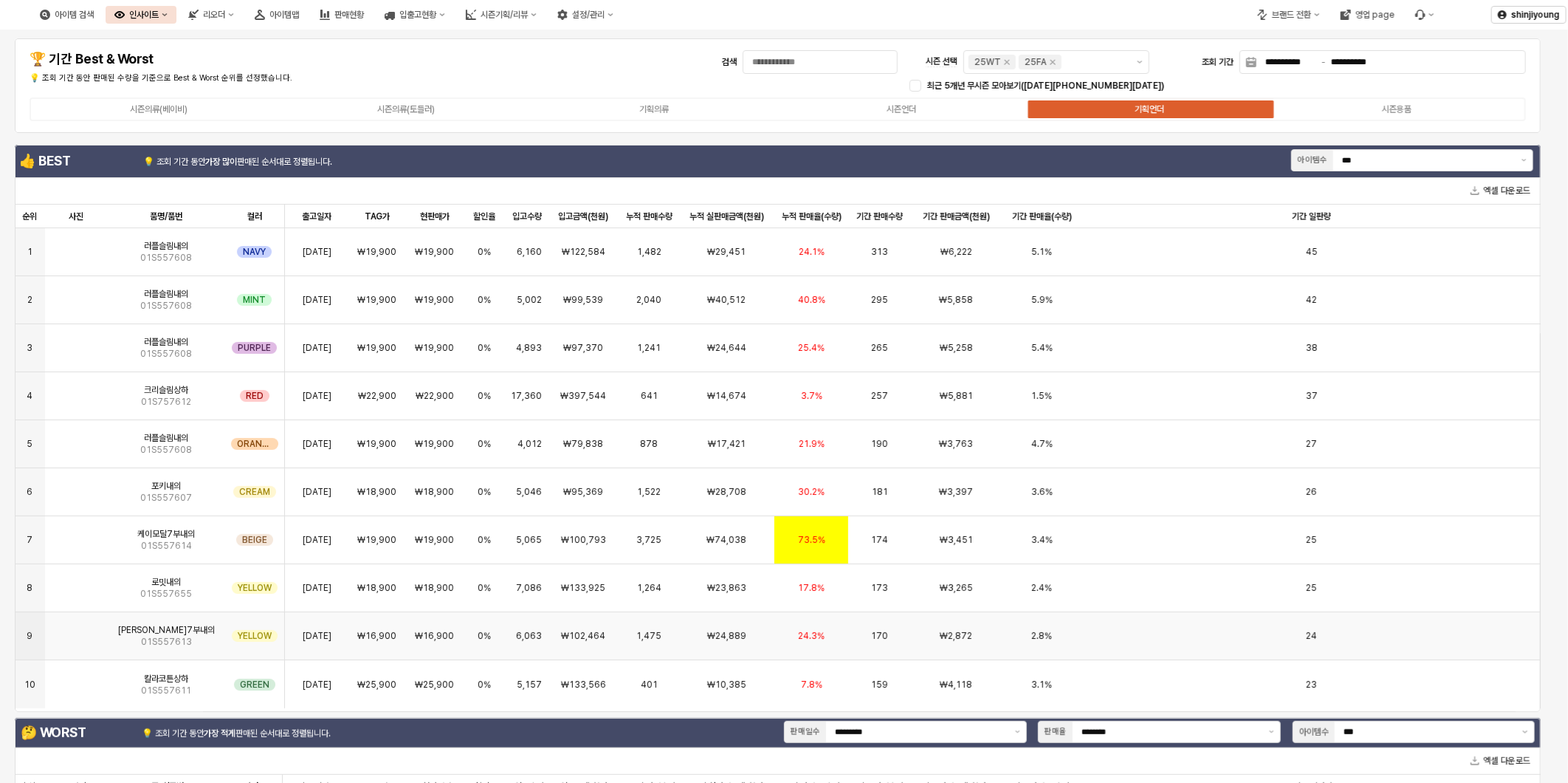
scroll to position [0, 0]
drag, startPoint x: 1456, startPoint y: 157, endPoint x: 1283, endPoint y: 156, distance: 173.0
click at [1283, 156] on div "👍 BEST 💡 조회 기간 동안 가장 많이 판매된 순서대로 정렬됩니다. 아이템수 ***" at bounding box center [777, 162] width 1523 height 30
click at [1318, 266] on div "50개" at bounding box center [1407, 263] width 214 height 11
type input "***"
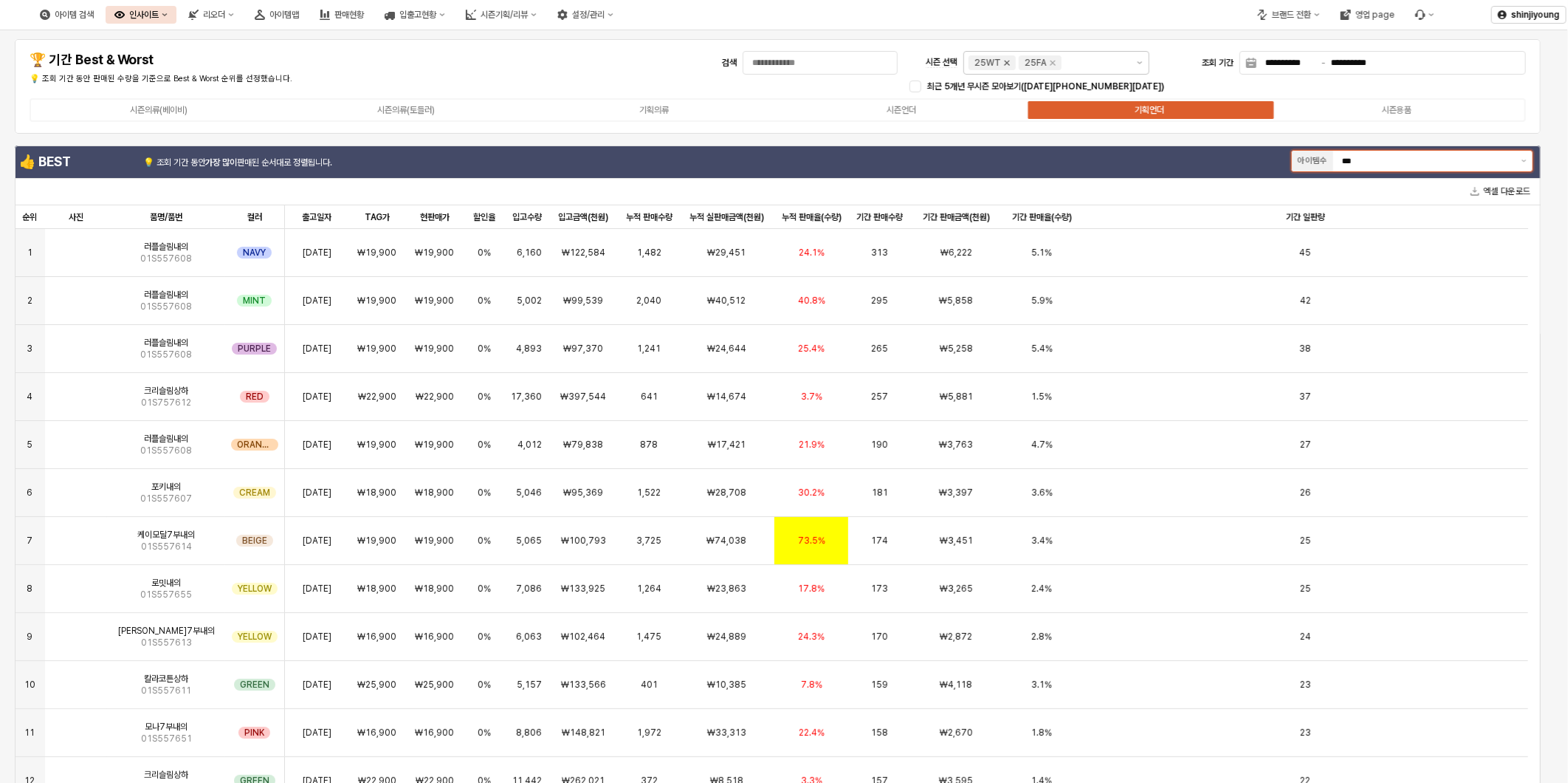
click at [1004, 66] on icon "Remove 25WT" at bounding box center [1007, 63] width 12 height 12
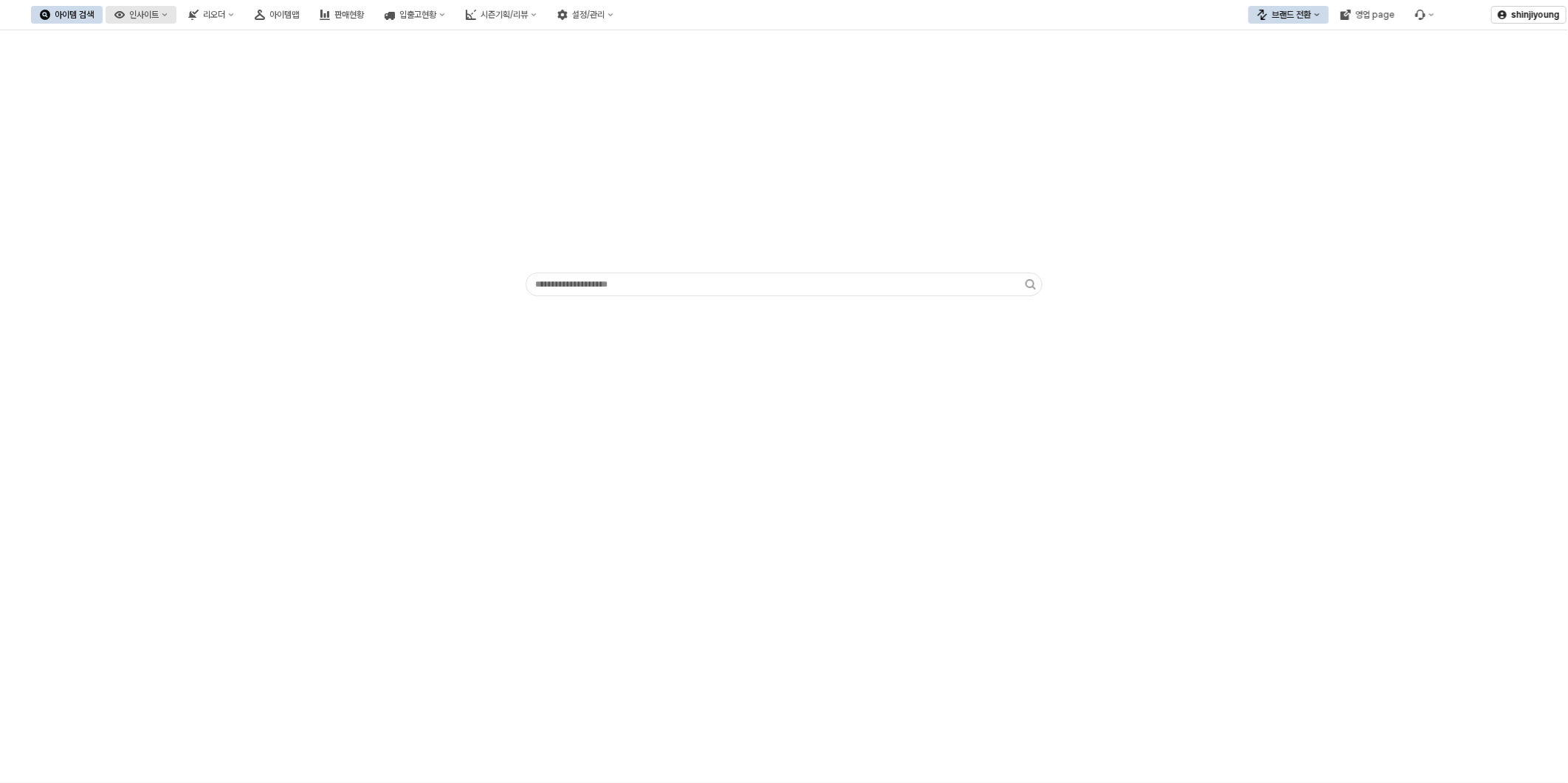
click at [177, 16] on button "인사이트" at bounding box center [141, 15] width 71 height 18
click at [229, 40] on div "주간 Best & Worst" at bounding box center [219, 42] width 78 height 12
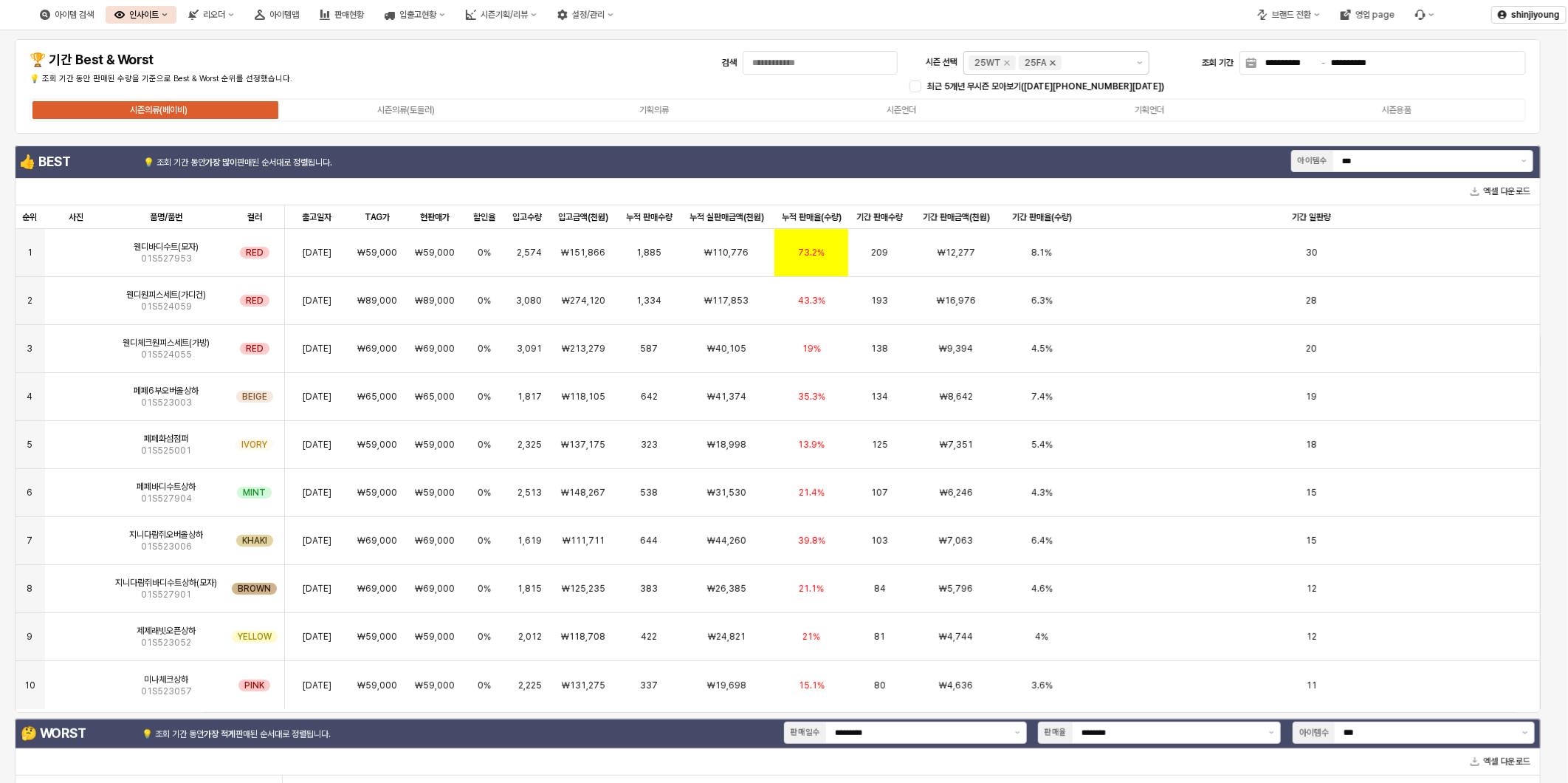
click at [1052, 64] on icon "Remove 25FA" at bounding box center [1052, 62] width 5 height 5
click at [616, 41] on div "**********" at bounding box center [778, 87] width 1526 height 95
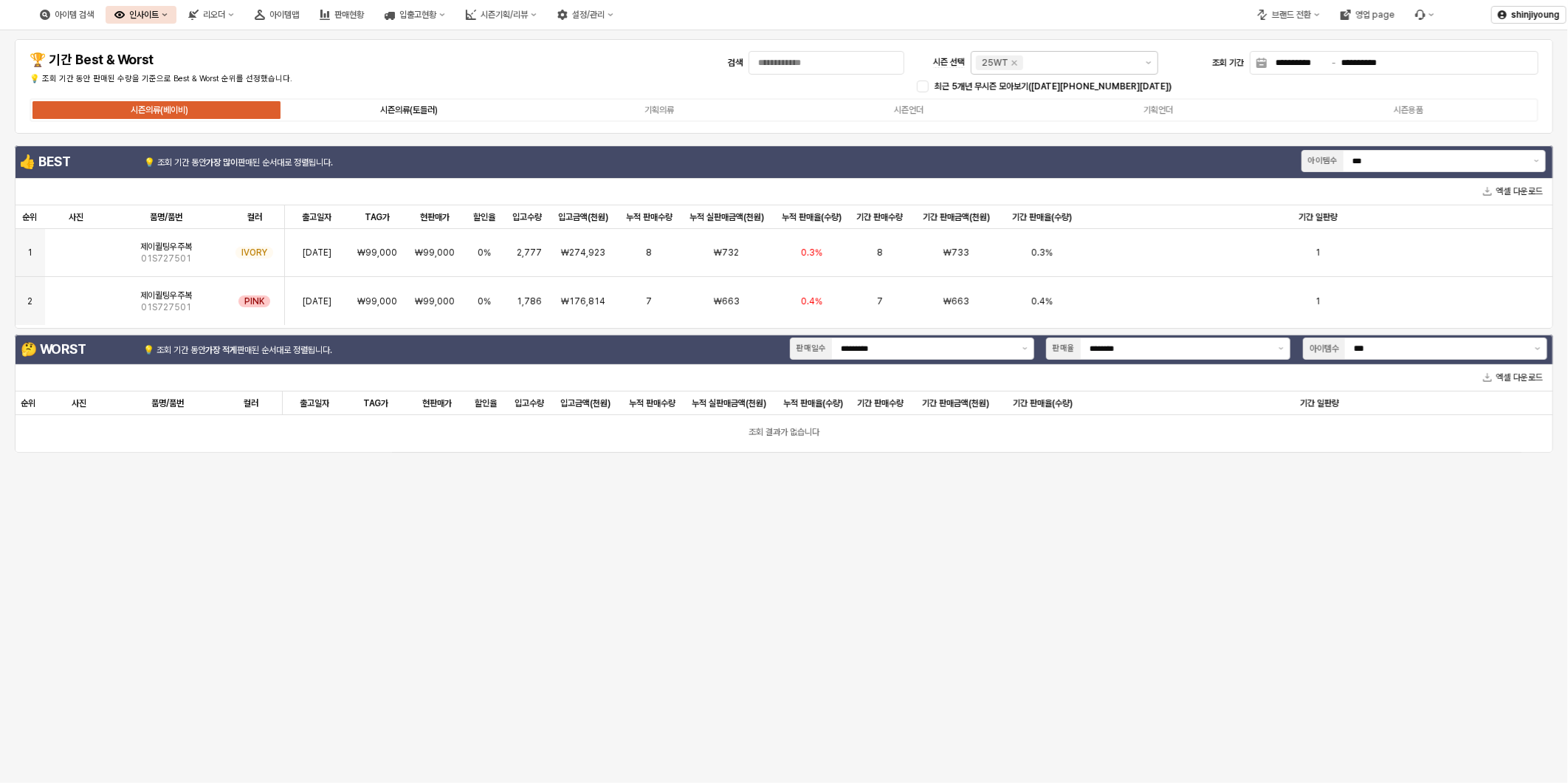
click at [412, 113] on div "시즌의류(토들러)" at bounding box center [409, 110] width 57 height 10
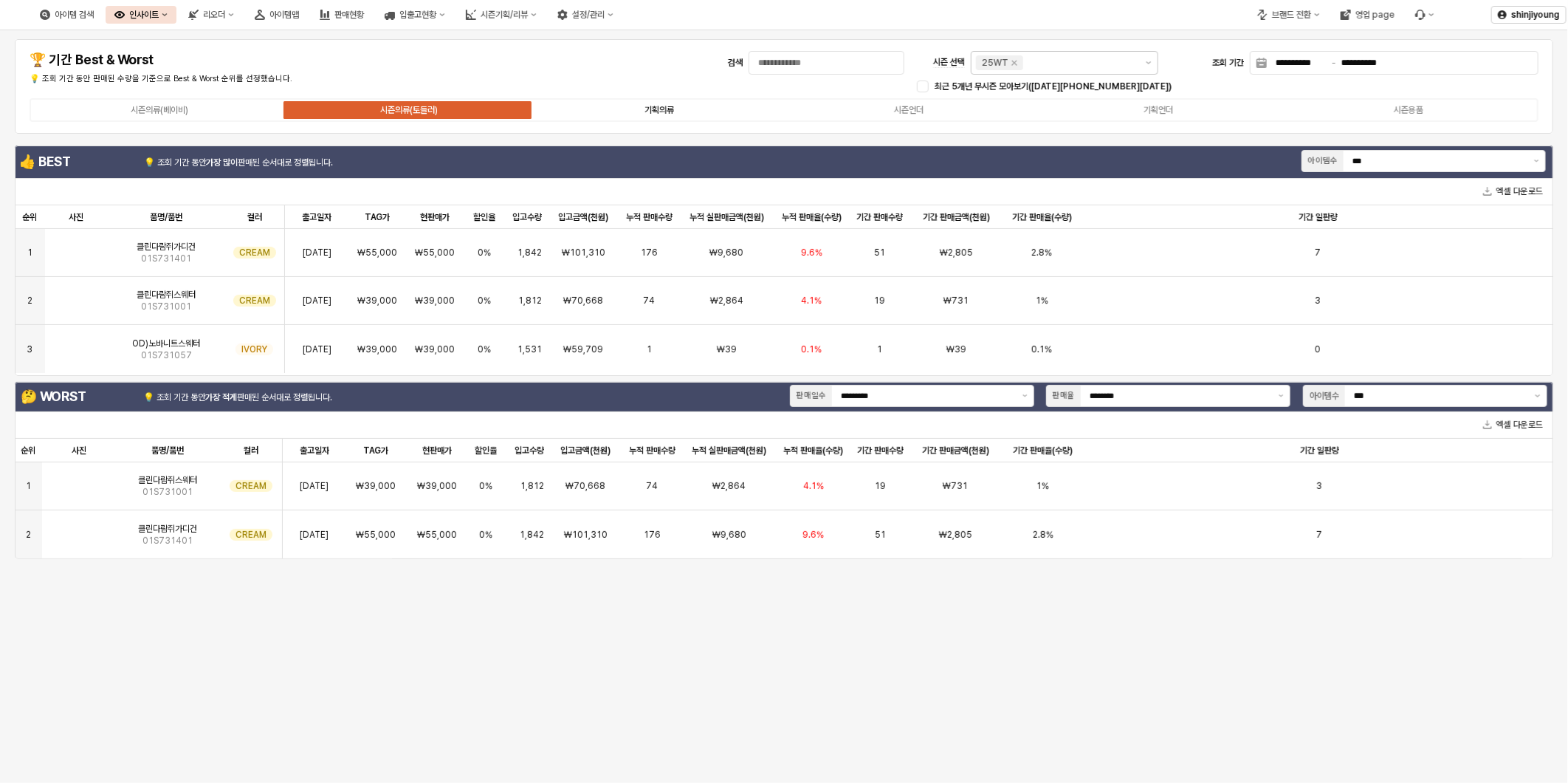
click at [675, 107] on label "기획의류" at bounding box center [659, 110] width 250 height 13
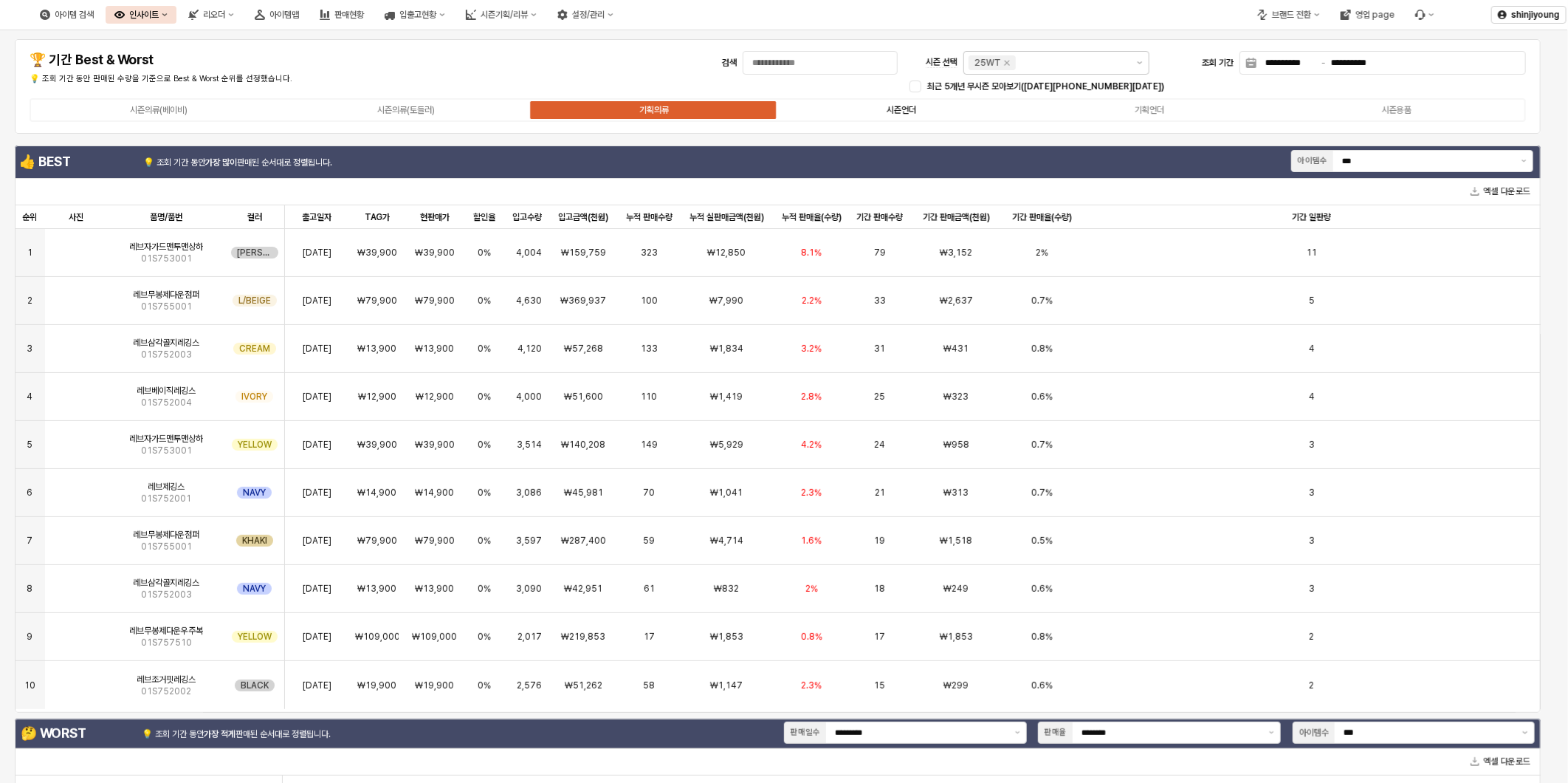
click at [905, 112] on div "시즌언더" at bounding box center [901, 110] width 30 height 10
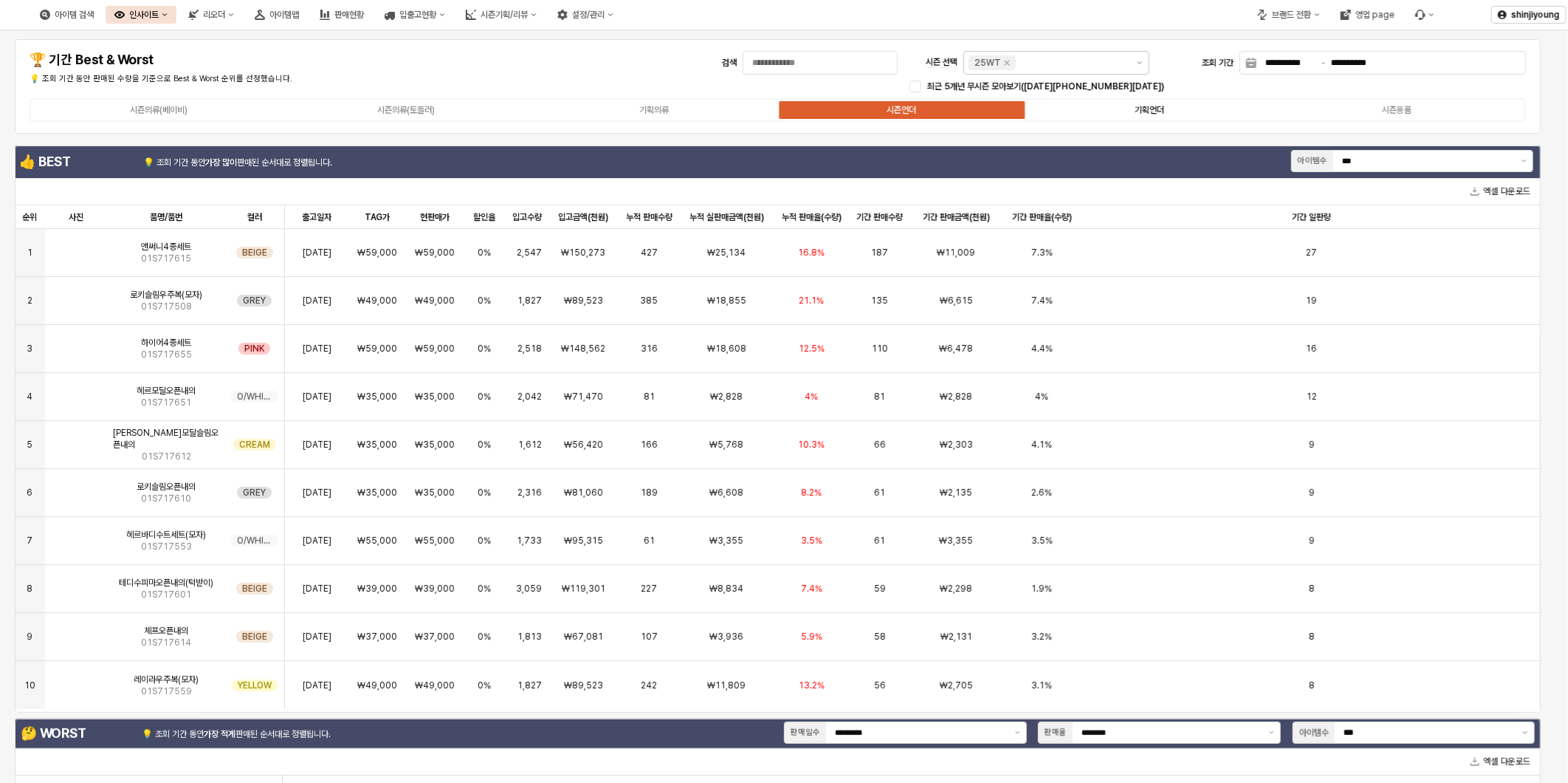
click at [1155, 104] on label "기획언더" at bounding box center [1149, 110] width 248 height 13
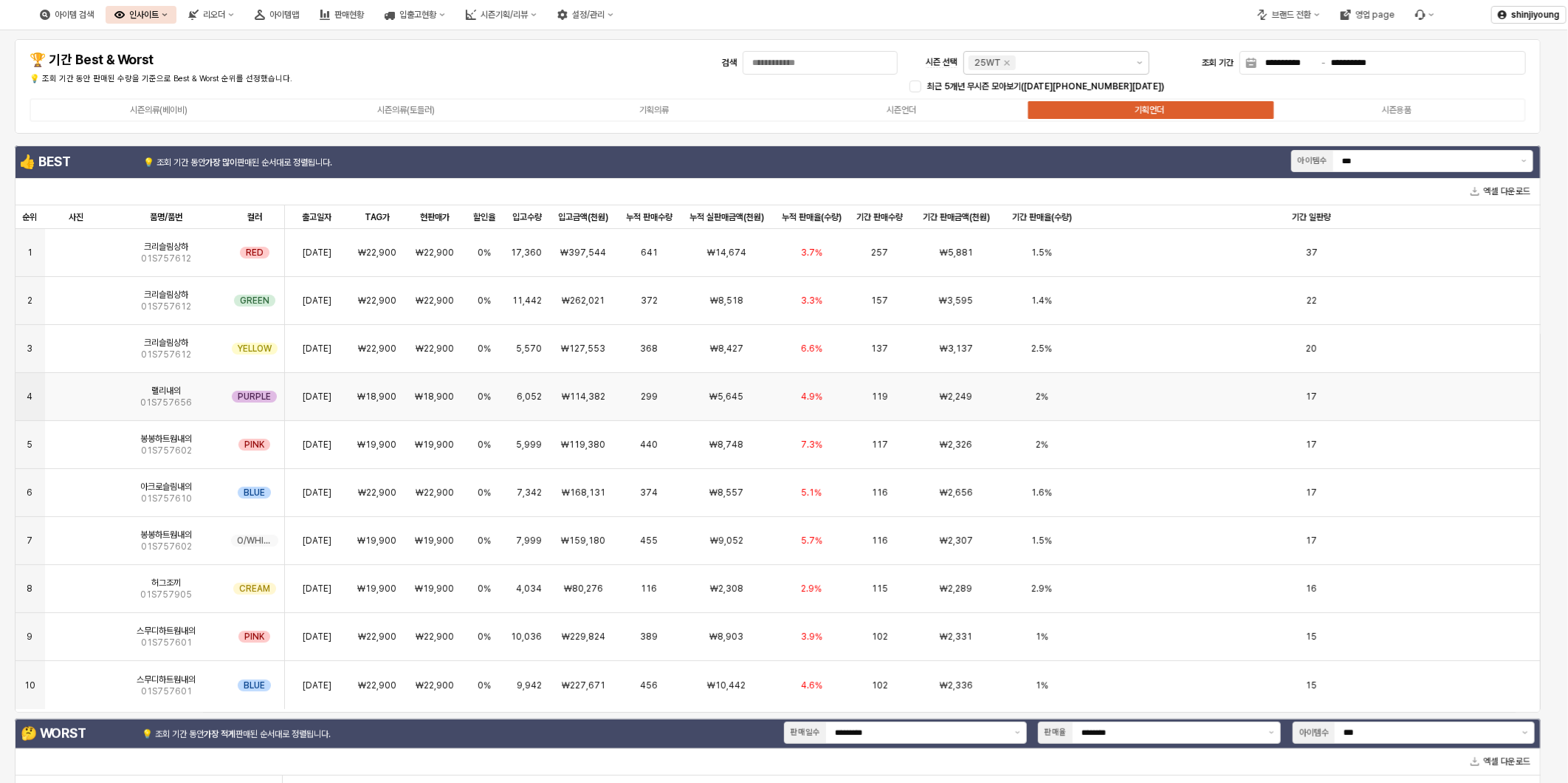
scroll to position [164, 0]
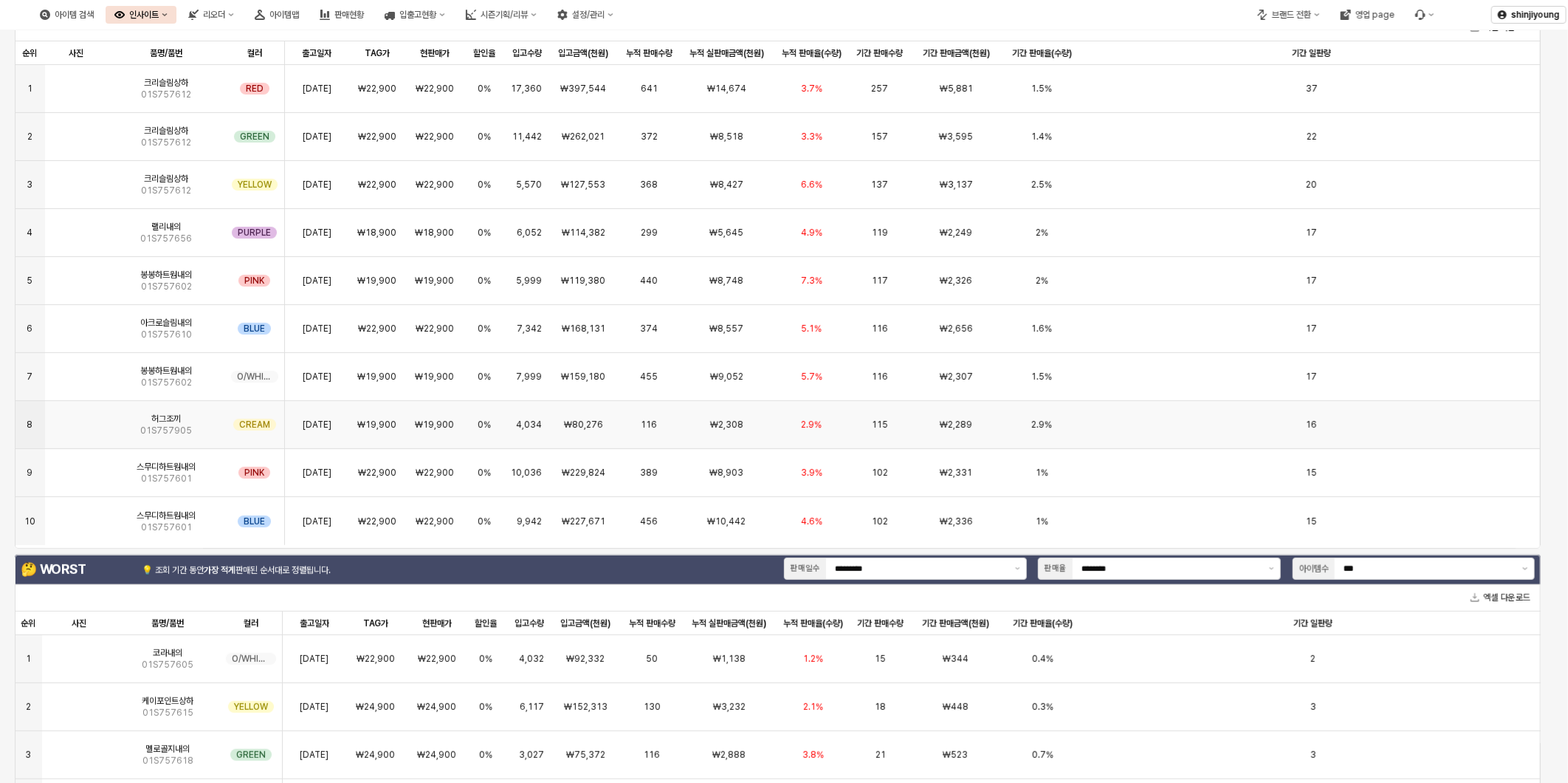
click at [158, 421] on span "허그조끼" at bounding box center [166, 419] width 30 height 12
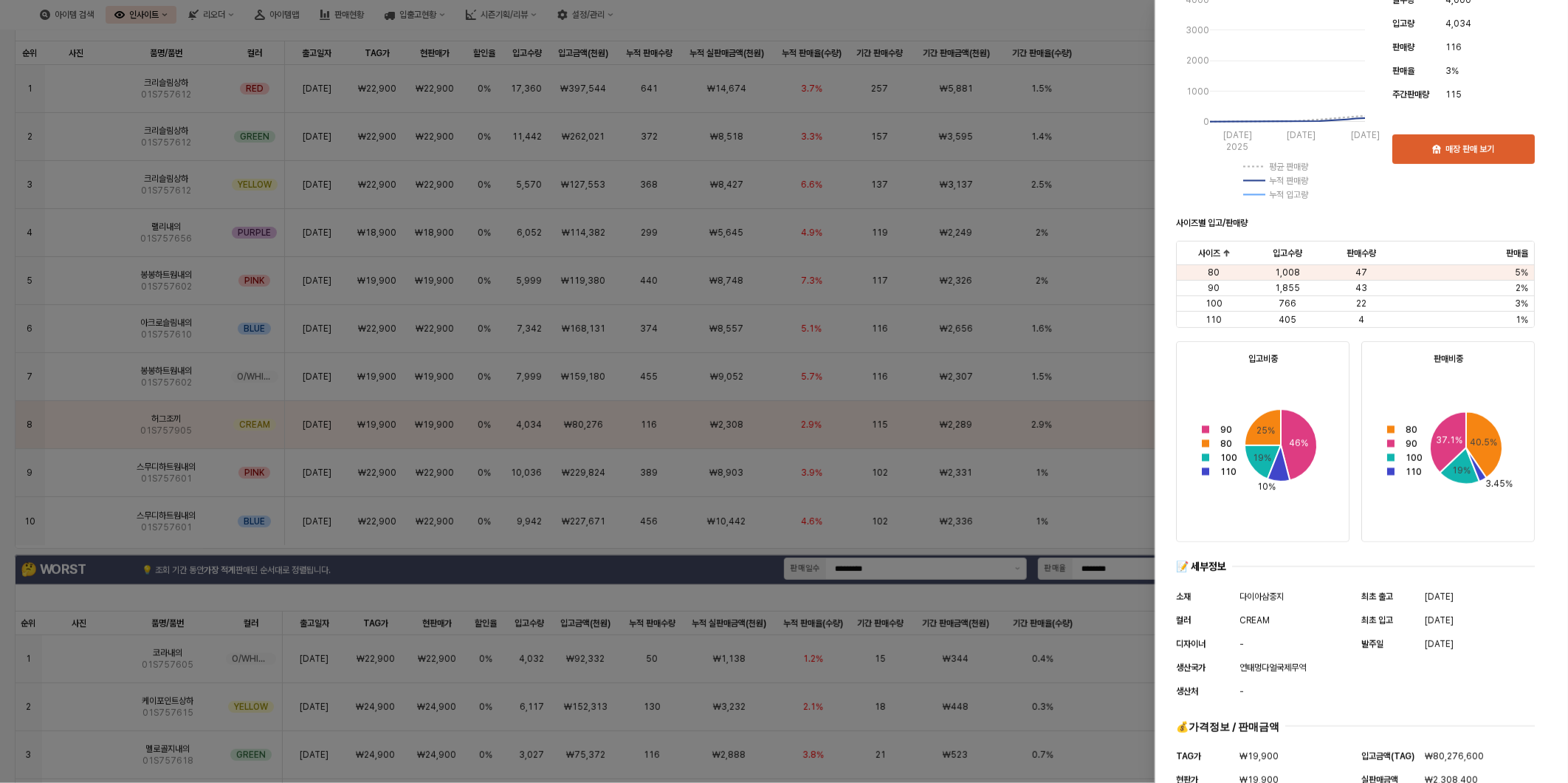
scroll to position [330, 0]
click at [244, 415] on div at bounding box center [784, 392] width 1568 height 783
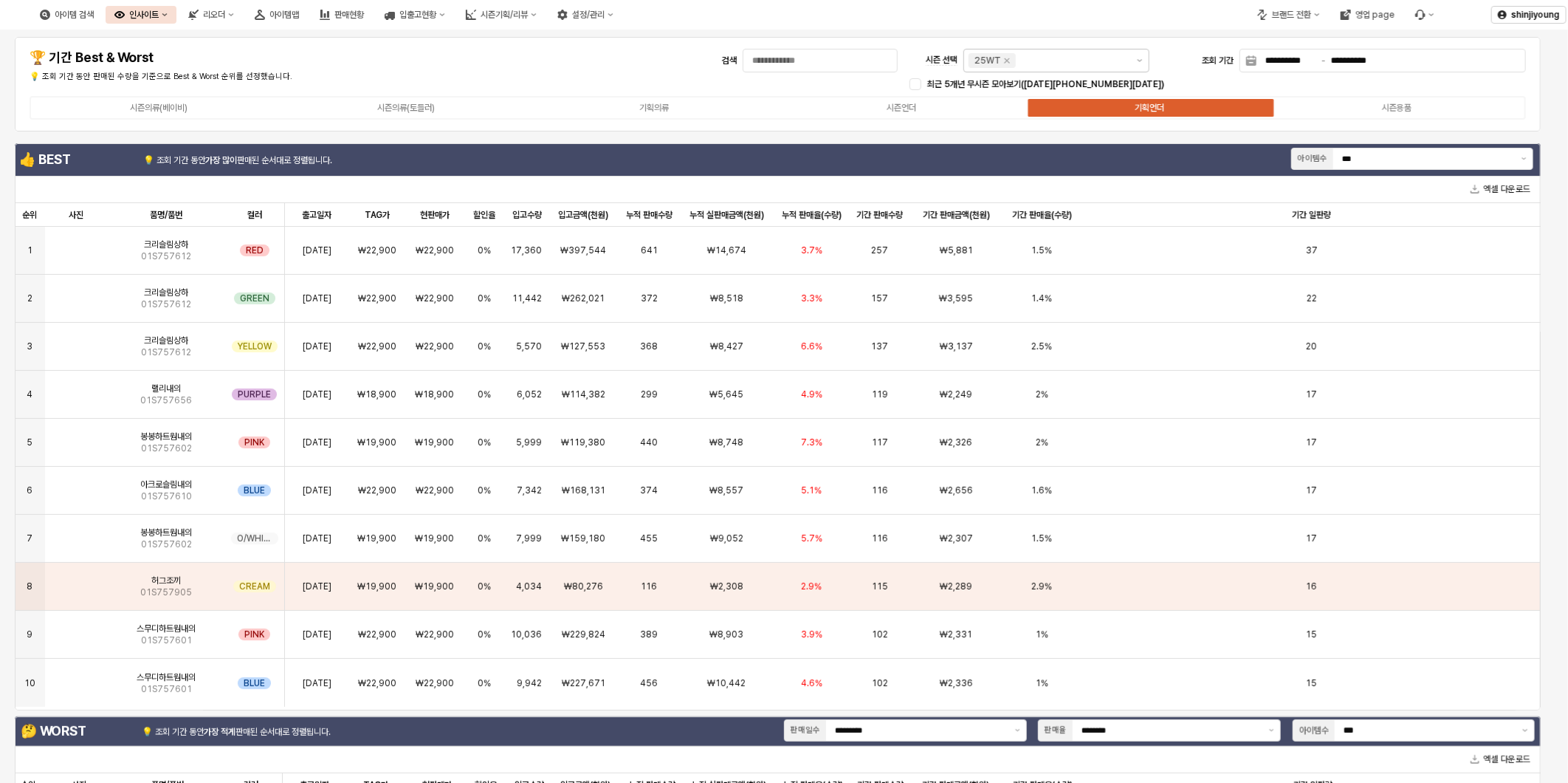
scroll to position [0, 0]
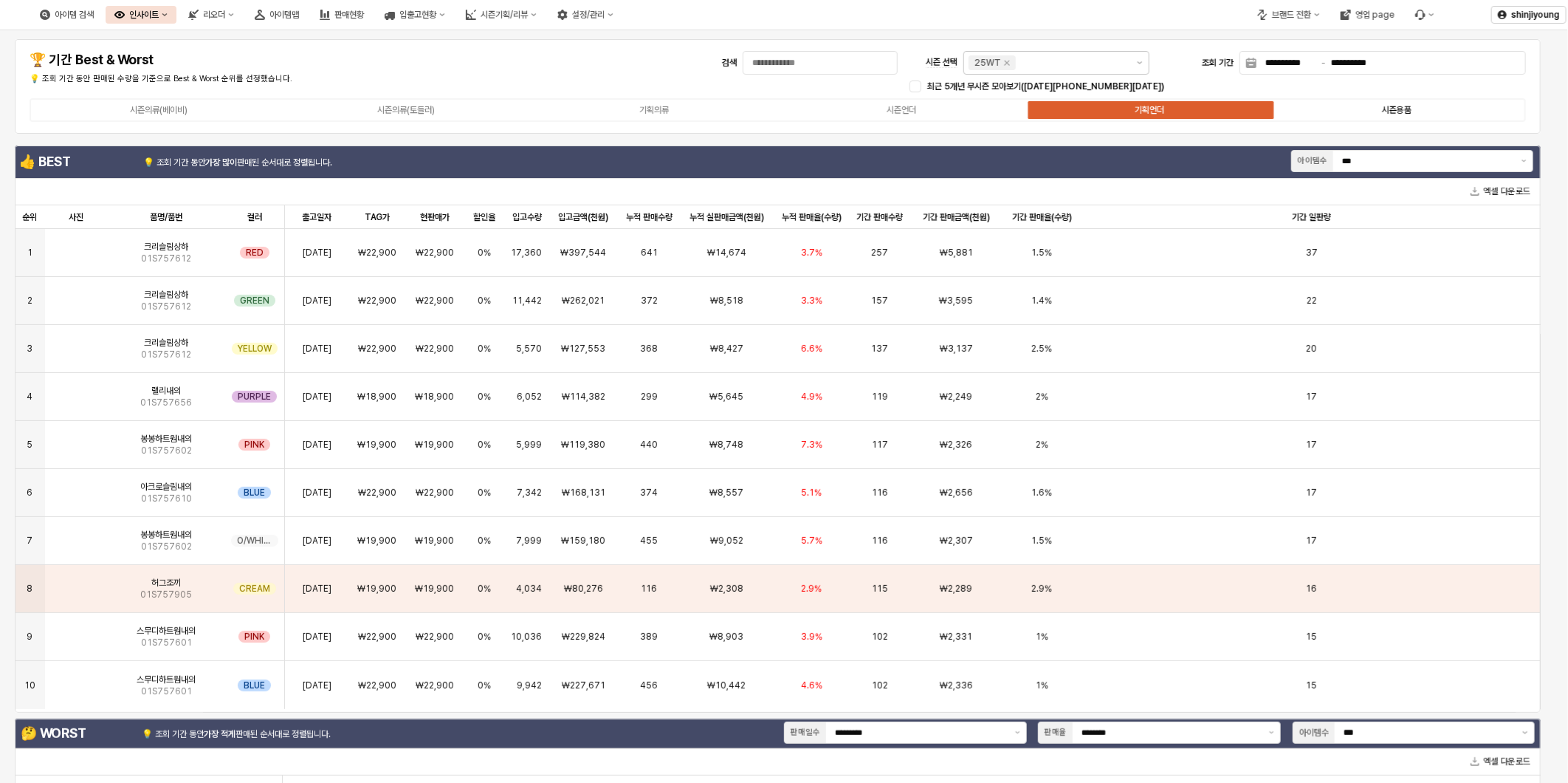
click at [1412, 107] on div "시즌용품" at bounding box center [1397, 110] width 30 height 10
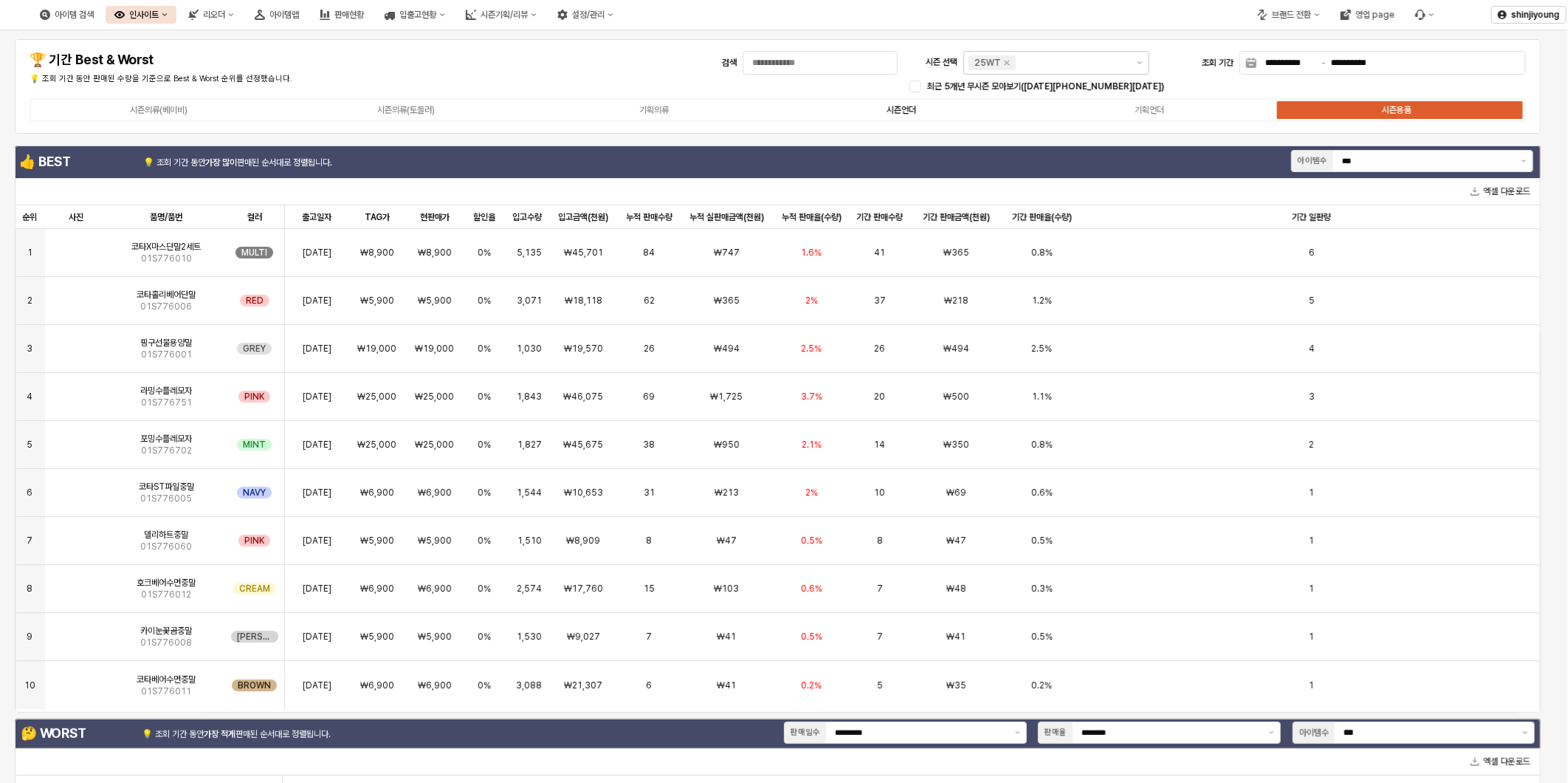
click at [886, 104] on label "시즌언더" at bounding box center [901, 110] width 248 height 13
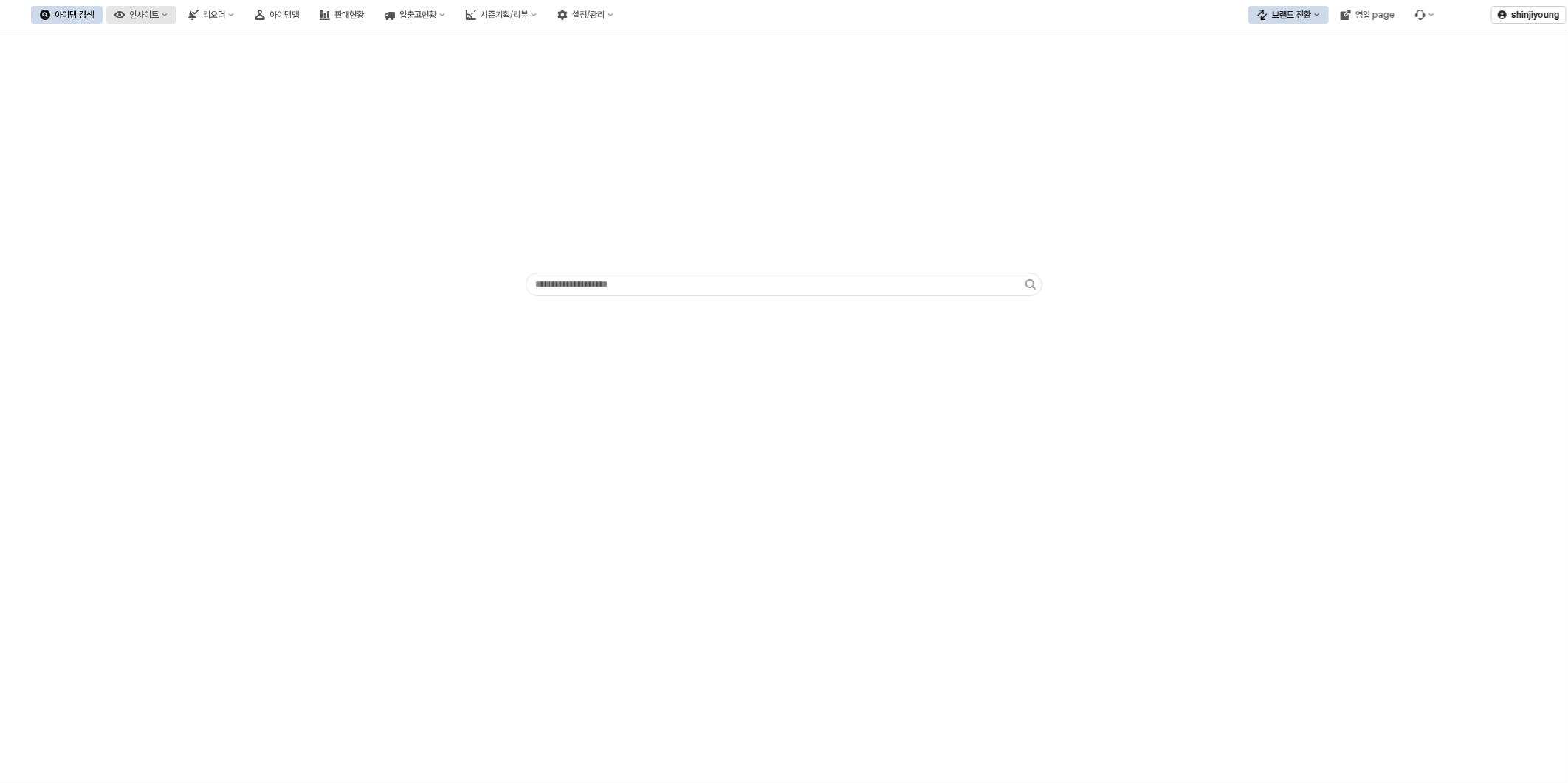
click at [159, 16] on div "인사이트" at bounding box center [144, 15] width 30 height 10
click at [211, 122] on div "판매율 - 시즌" at bounding box center [219, 117] width 78 height 12
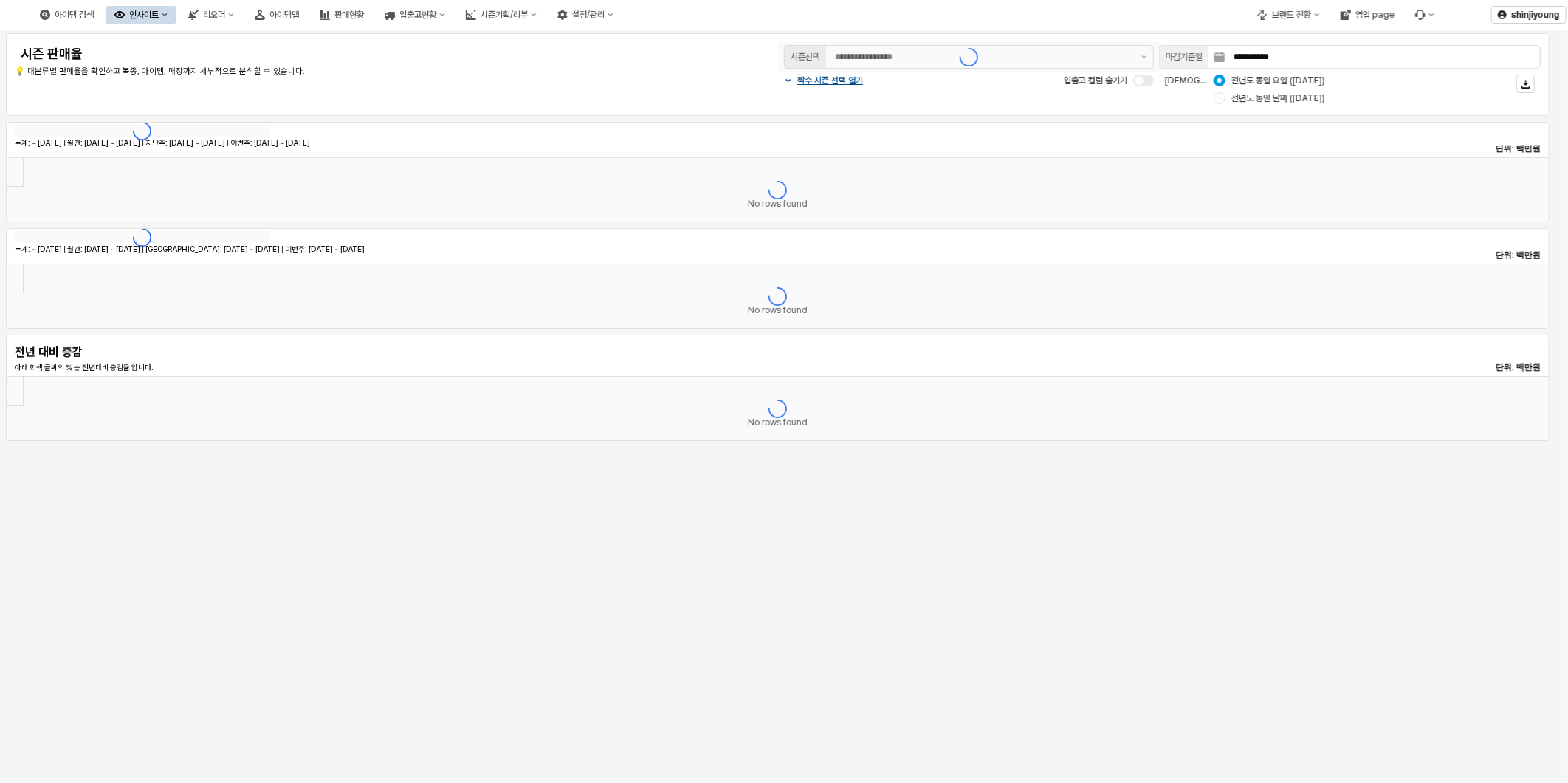
type input "********"
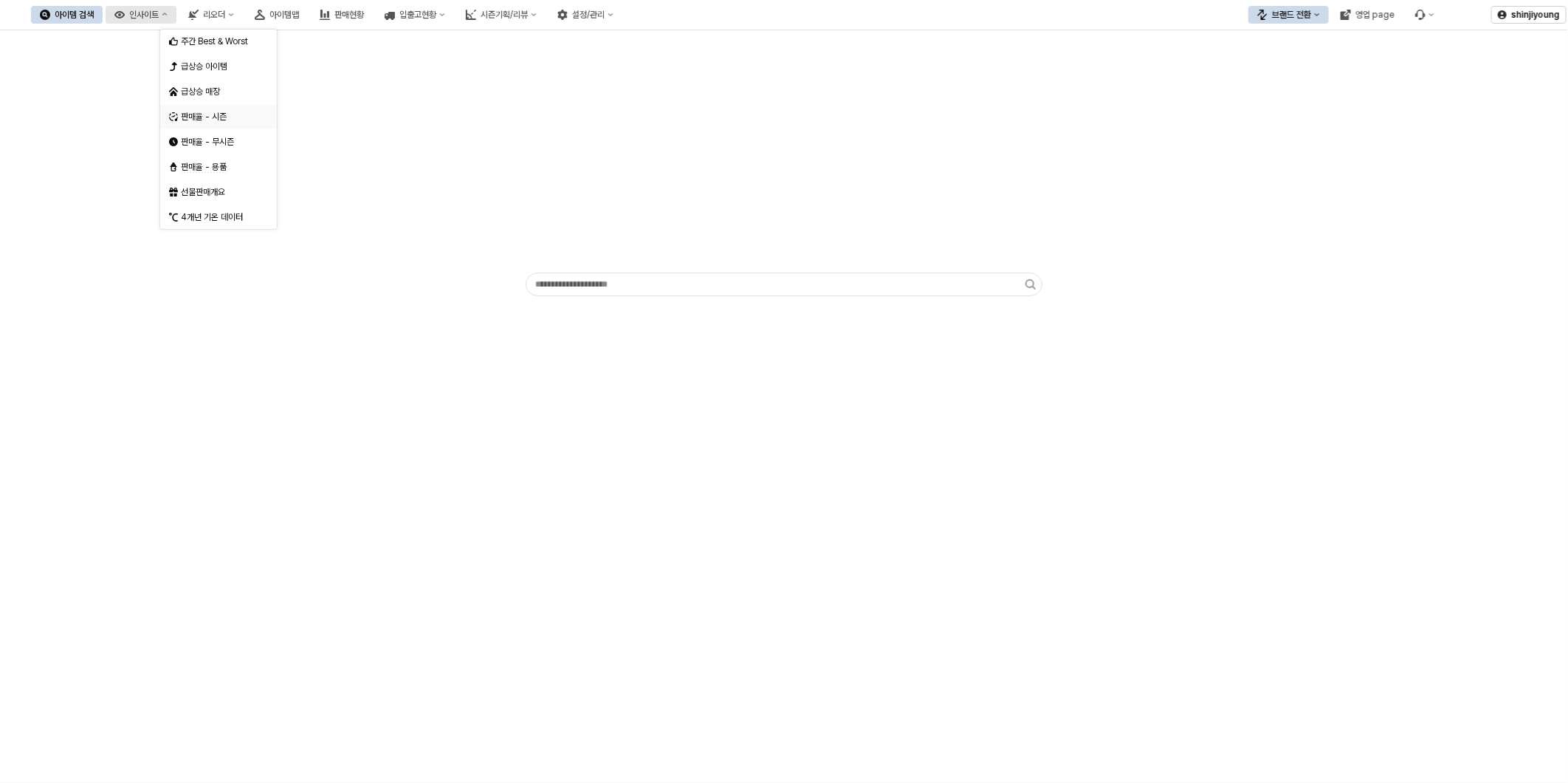
click at [208, 116] on div "판매율 - 시즌" at bounding box center [219, 117] width 78 height 12
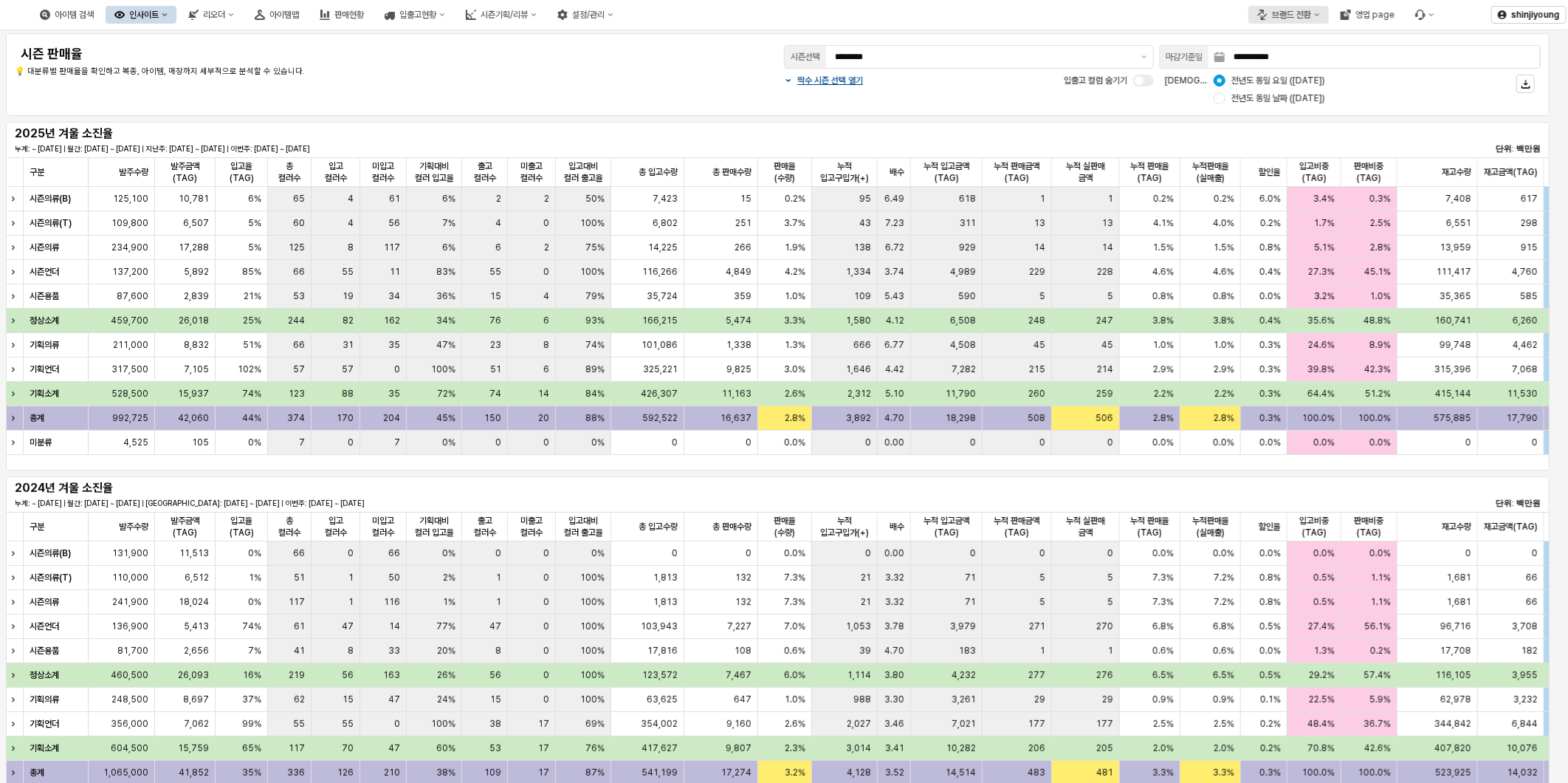
click at [1311, 17] on div "브랜드 전환" at bounding box center [1291, 15] width 40 height 10
click at [1279, 86] on div "디즈니" at bounding box center [1302, 92] width 90 height 12
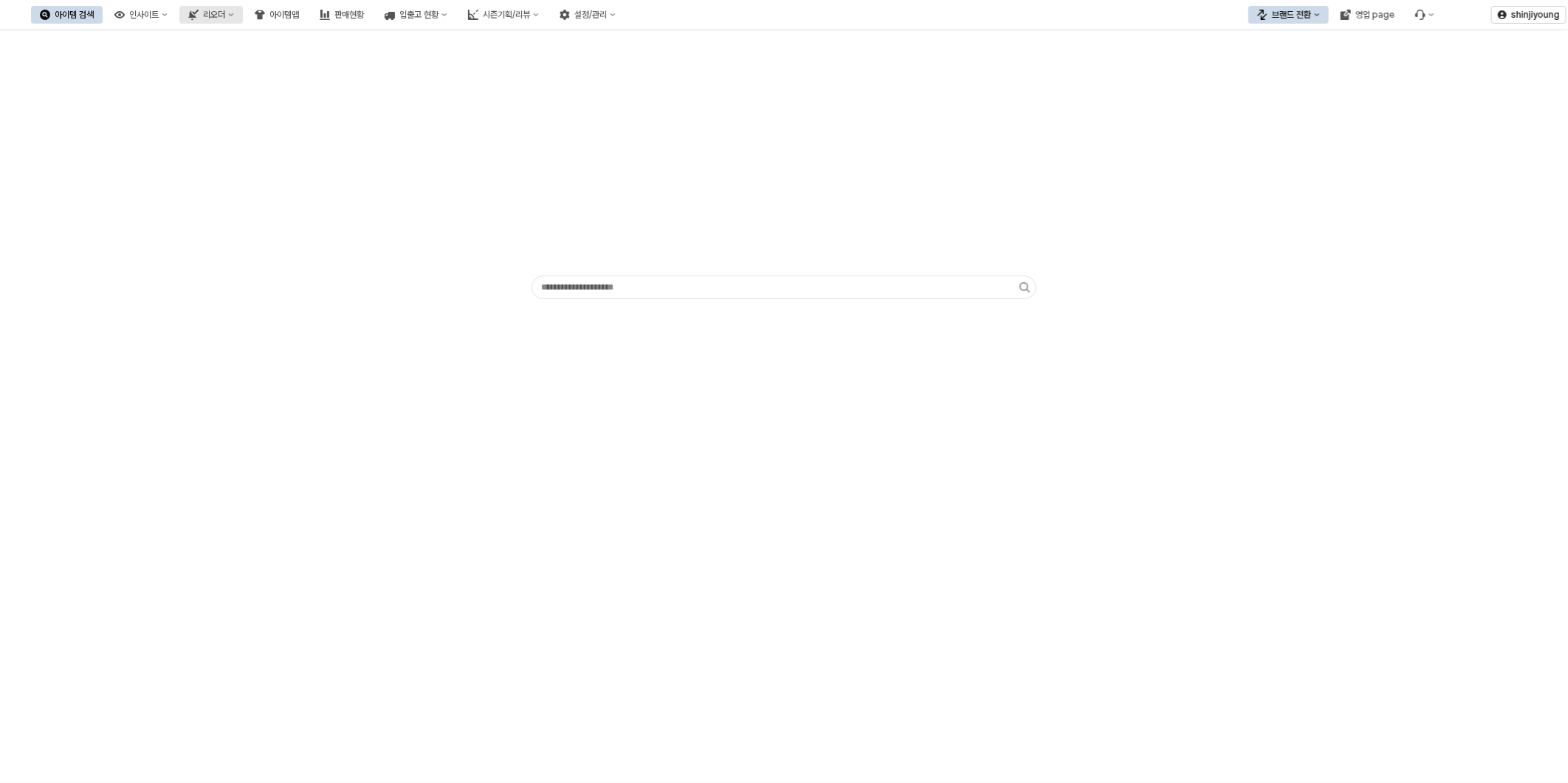
click at [243, 13] on button "리오더" at bounding box center [211, 15] width 63 height 18
click at [150, 17] on button "인사이트" at bounding box center [141, 15] width 71 height 18
click at [159, 19] on div "인사이트" at bounding box center [144, 15] width 30 height 10
click at [197, 163] on div "판매율 - 시즌" at bounding box center [207, 167] width 78 height 12
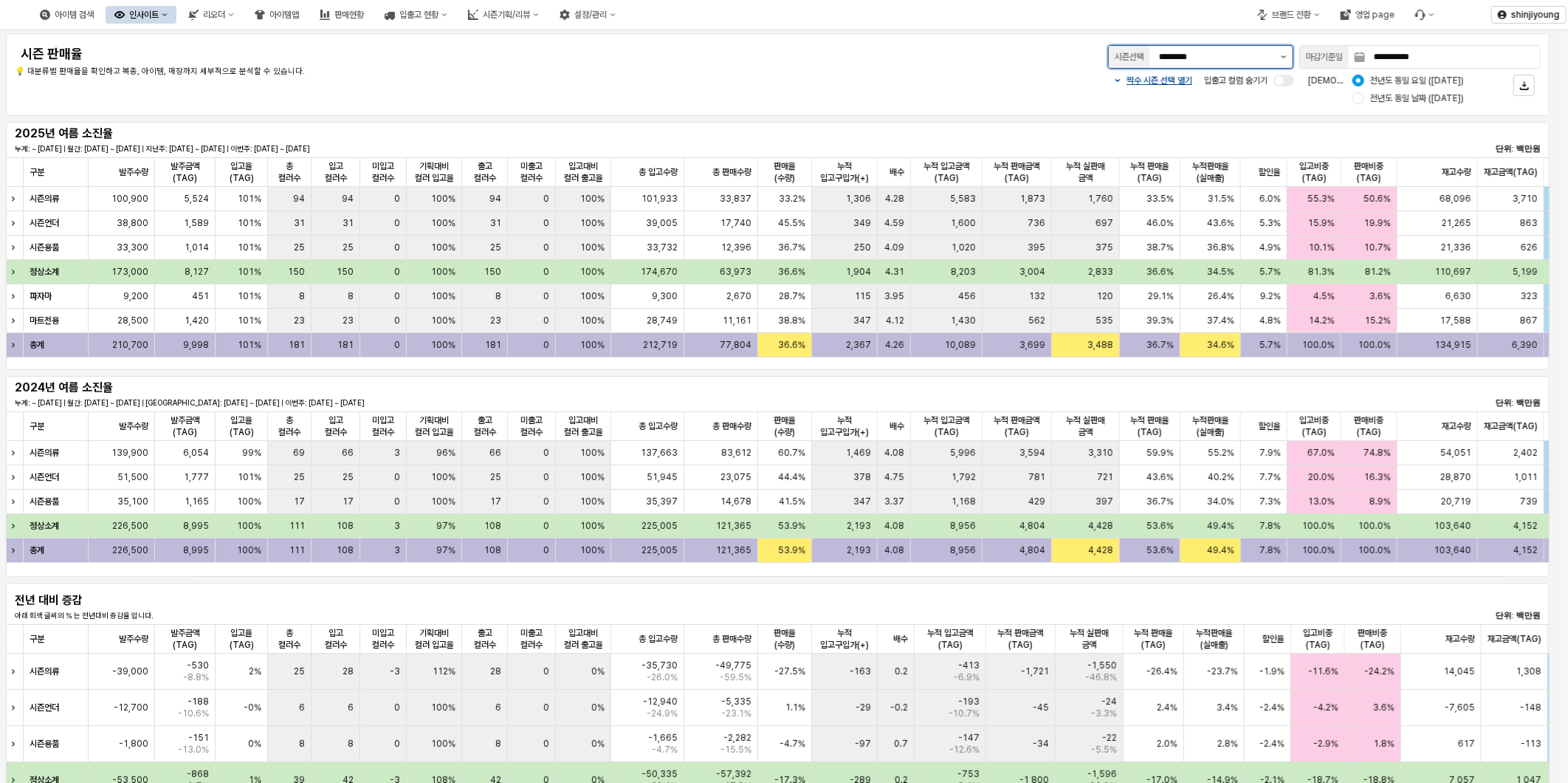
click at [1279, 60] on button "제안 사항 표시" at bounding box center [1283, 56] width 18 height 22
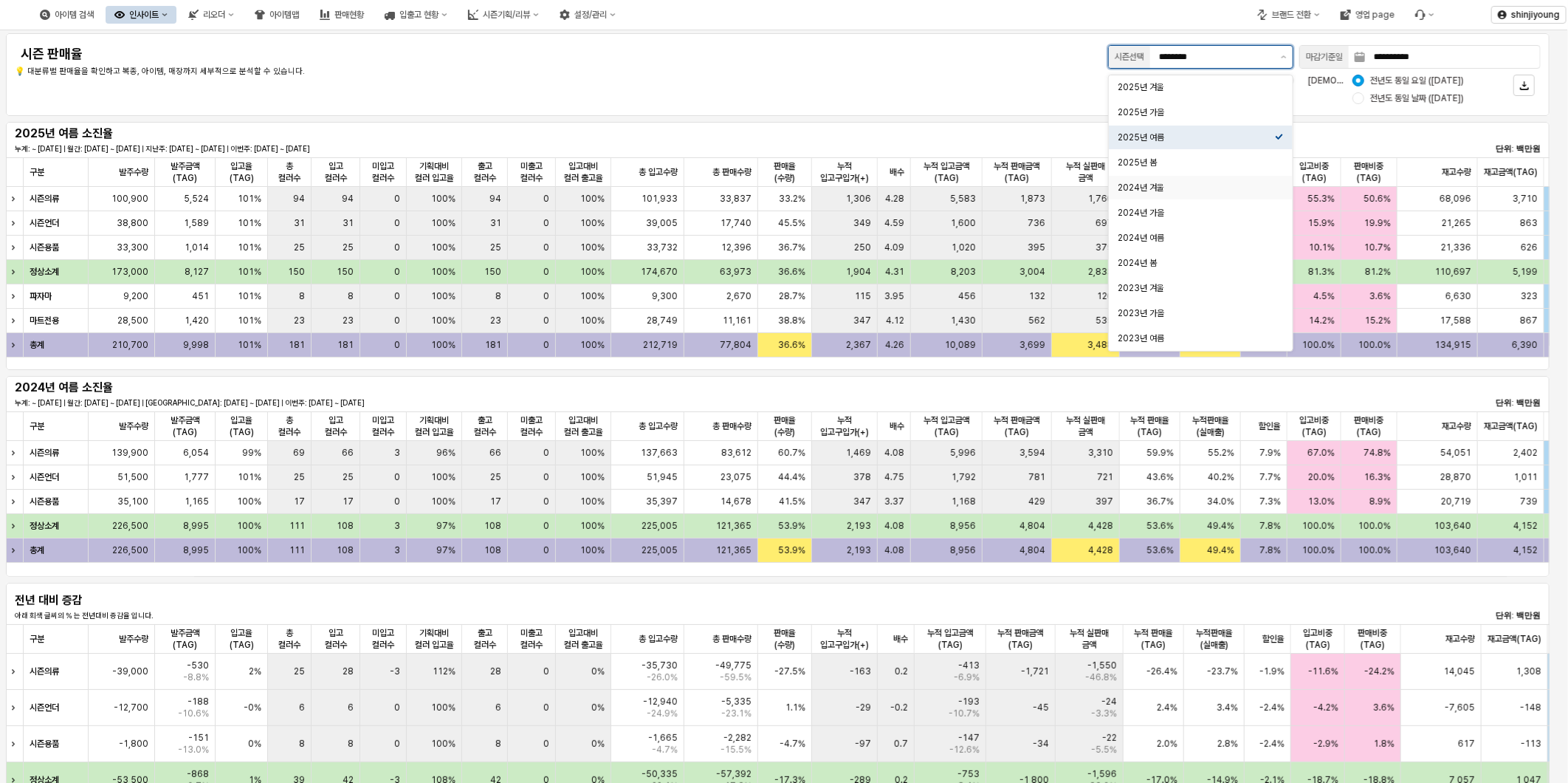
click at [1161, 190] on div "2024년 겨울" at bounding box center [1196, 188] width 157 height 12
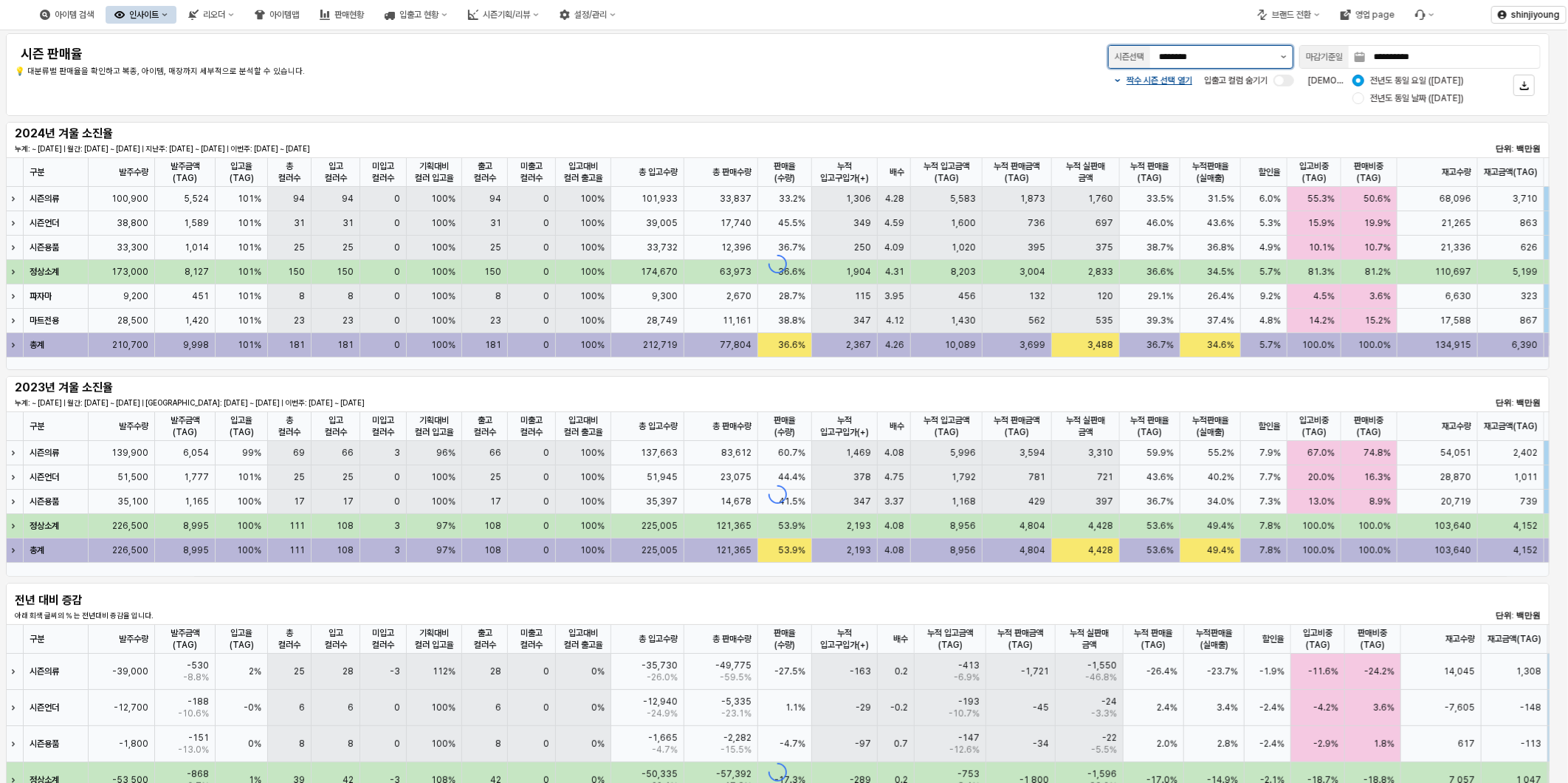
click at [1279, 54] on button "제안 사항 표시" at bounding box center [1283, 56] width 18 height 22
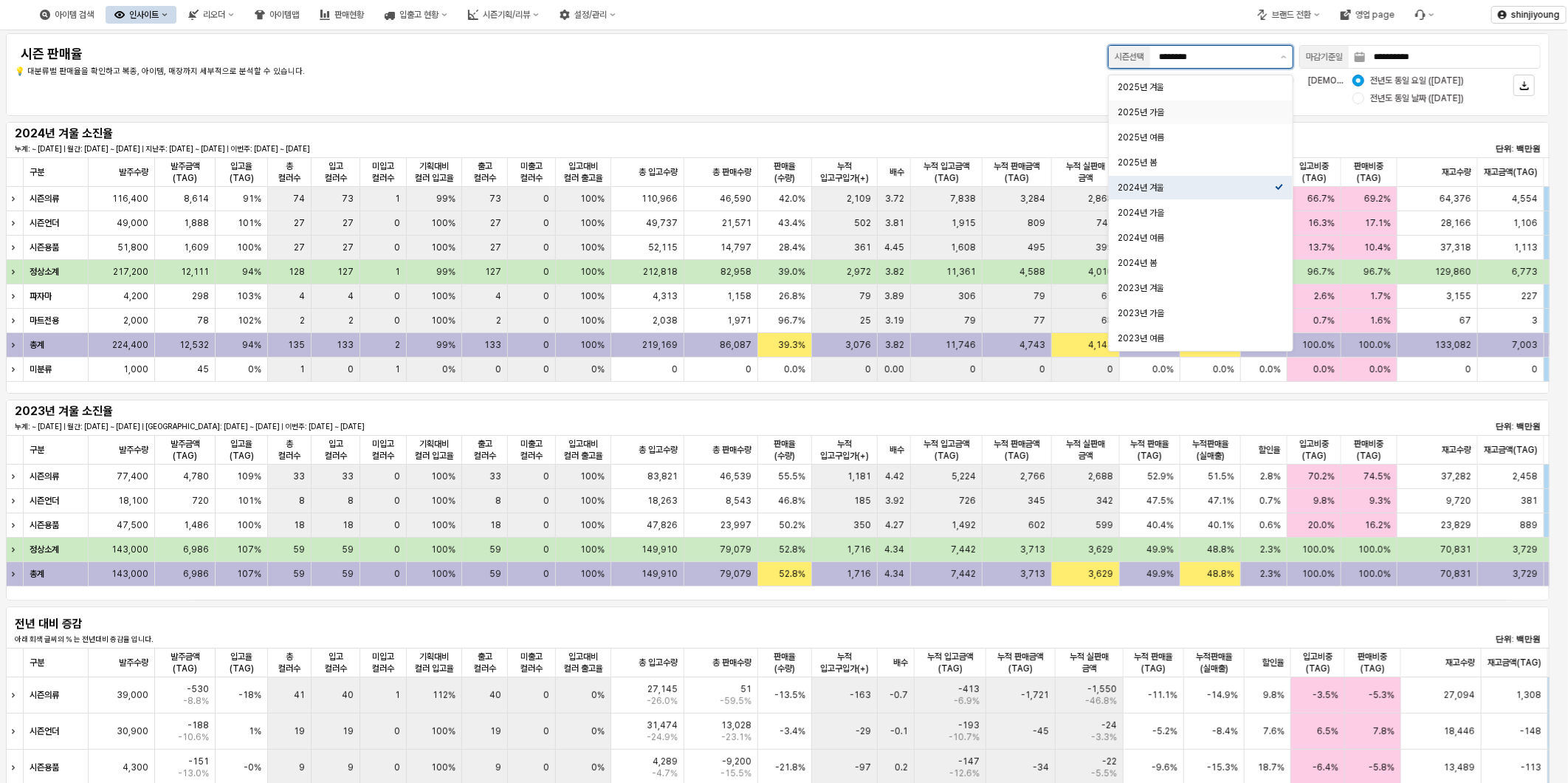
click at [1174, 111] on div "2025년 가을" at bounding box center [1196, 113] width 157 height 12
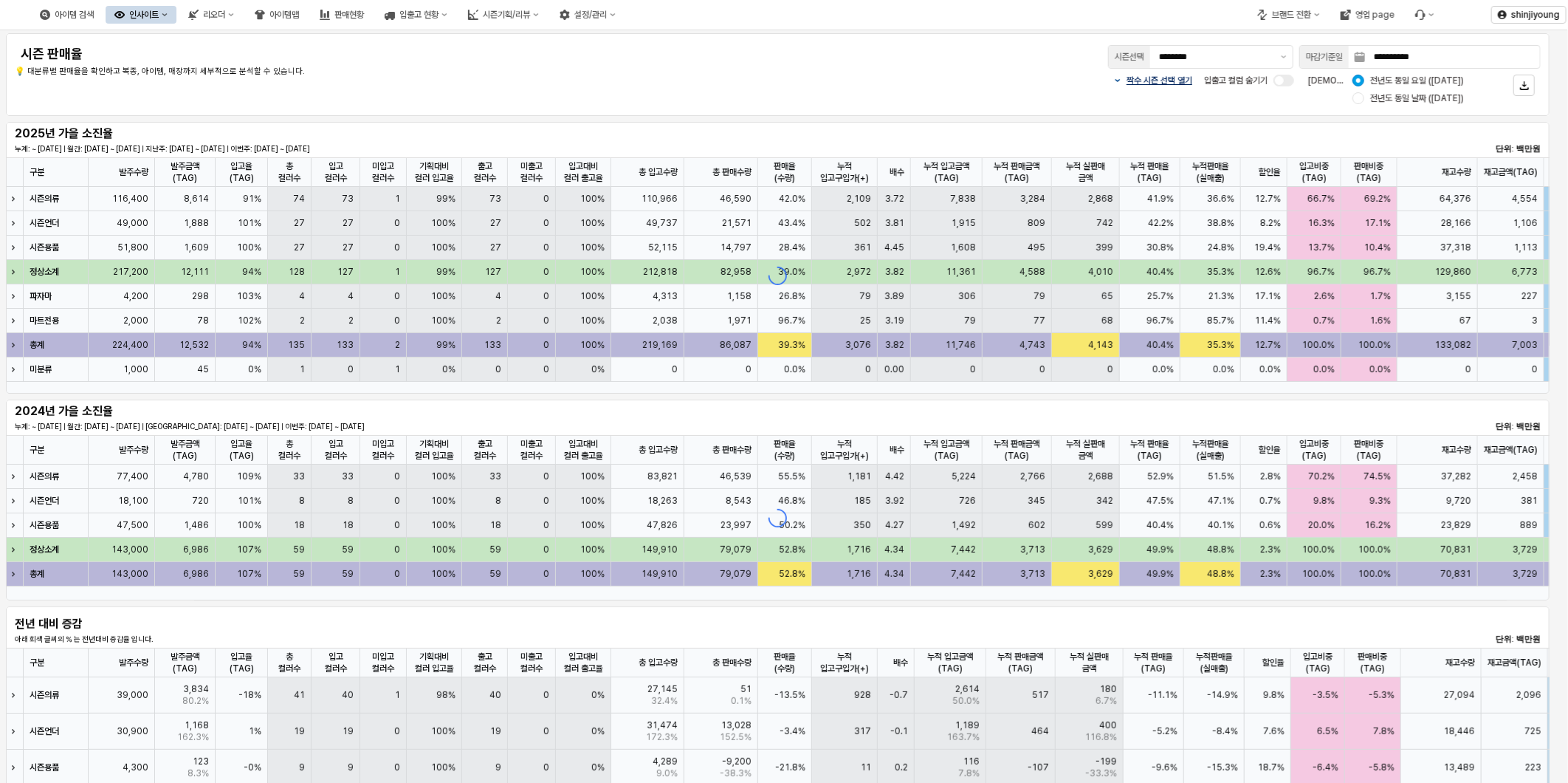
click at [1129, 78] on p "짝수 시즌 선택 열기" at bounding box center [1159, 80] width 65 height 12
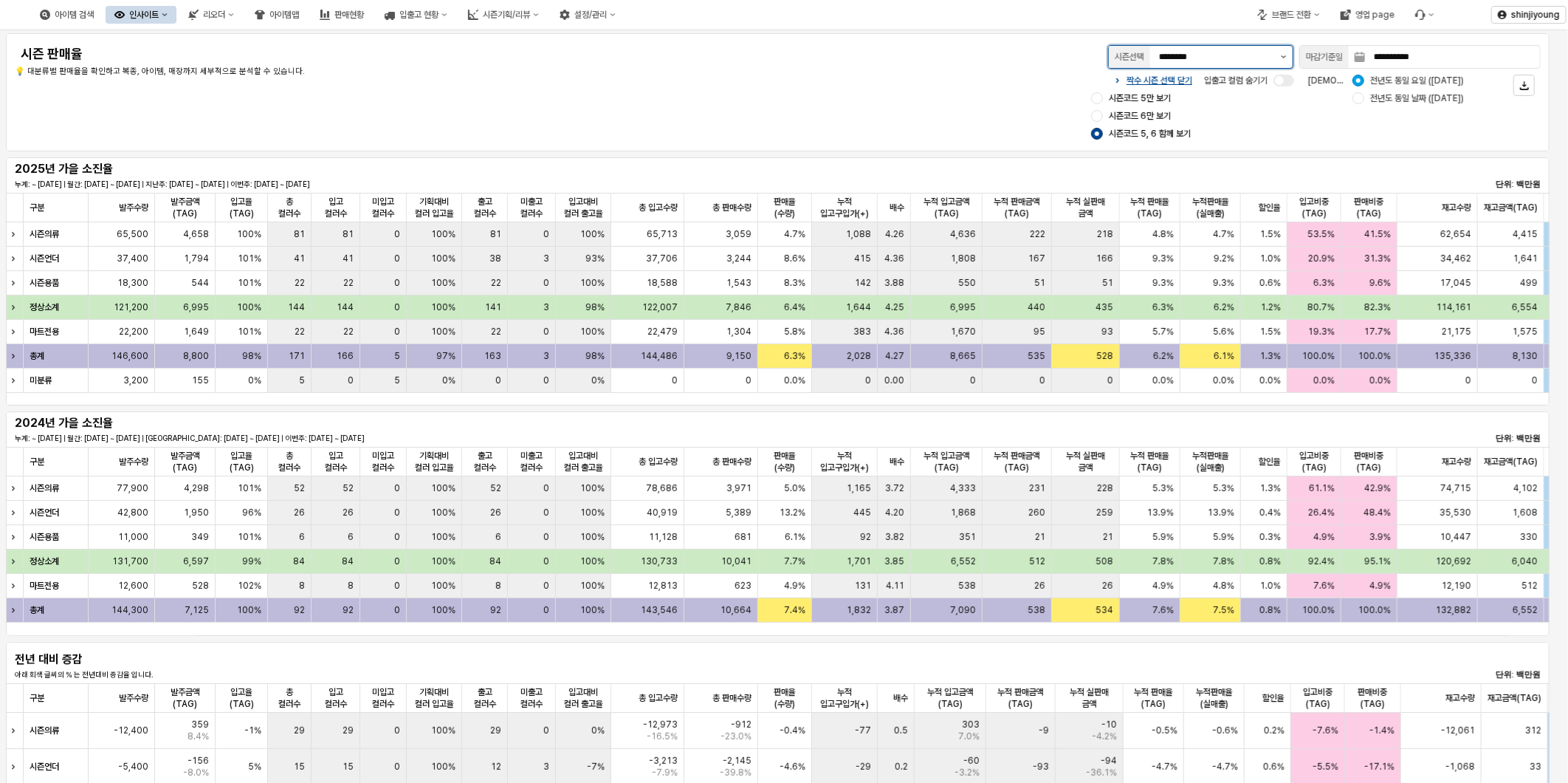
click at [1292, 56] on button "제안 사항 표시" at bounding box center [1283, 56] width 18 height 22
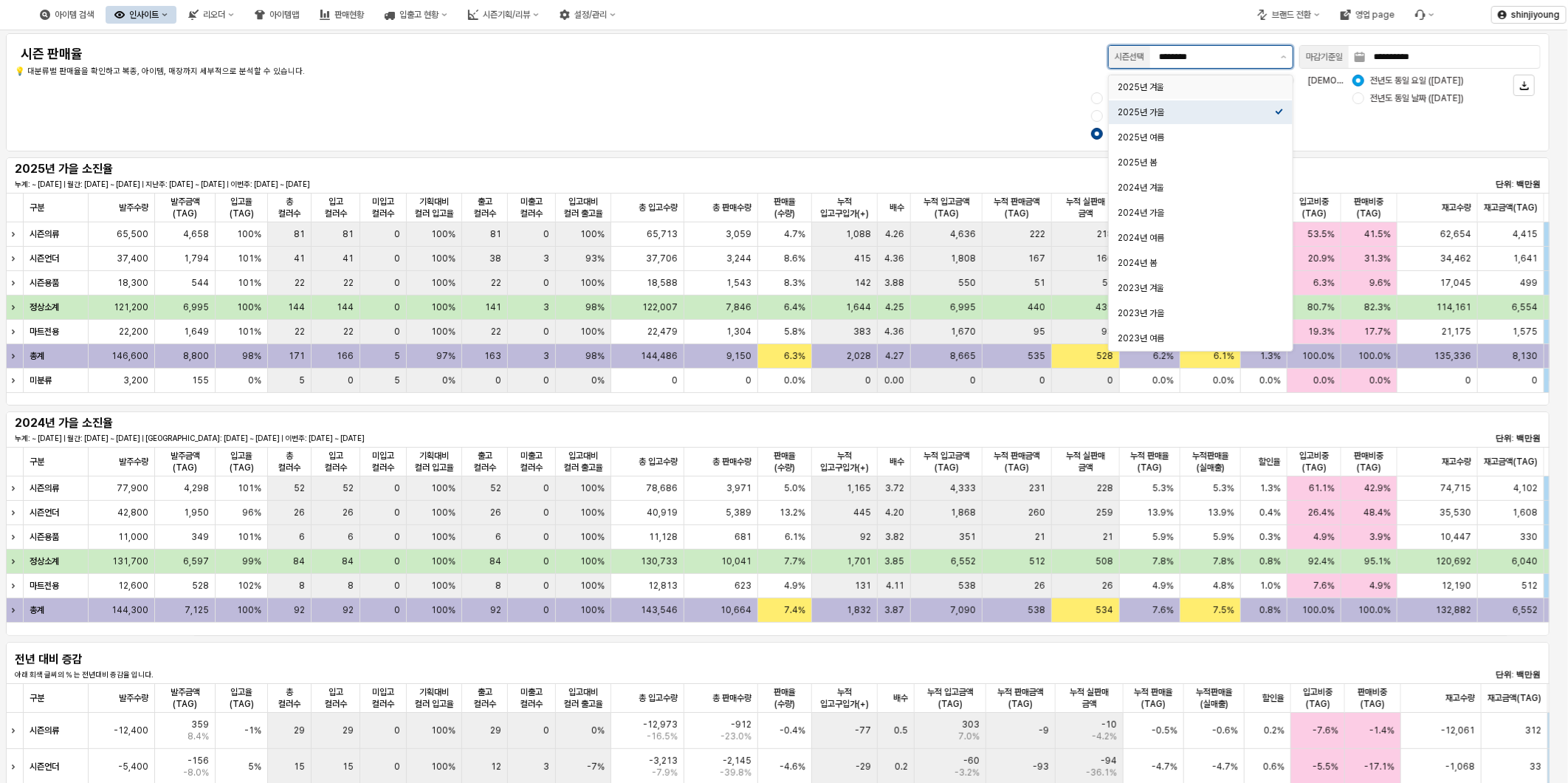
click at [1174, 89] on div "2025년 겨울" at bounding box center [1196, 87] width 157 height 12
type input "********"
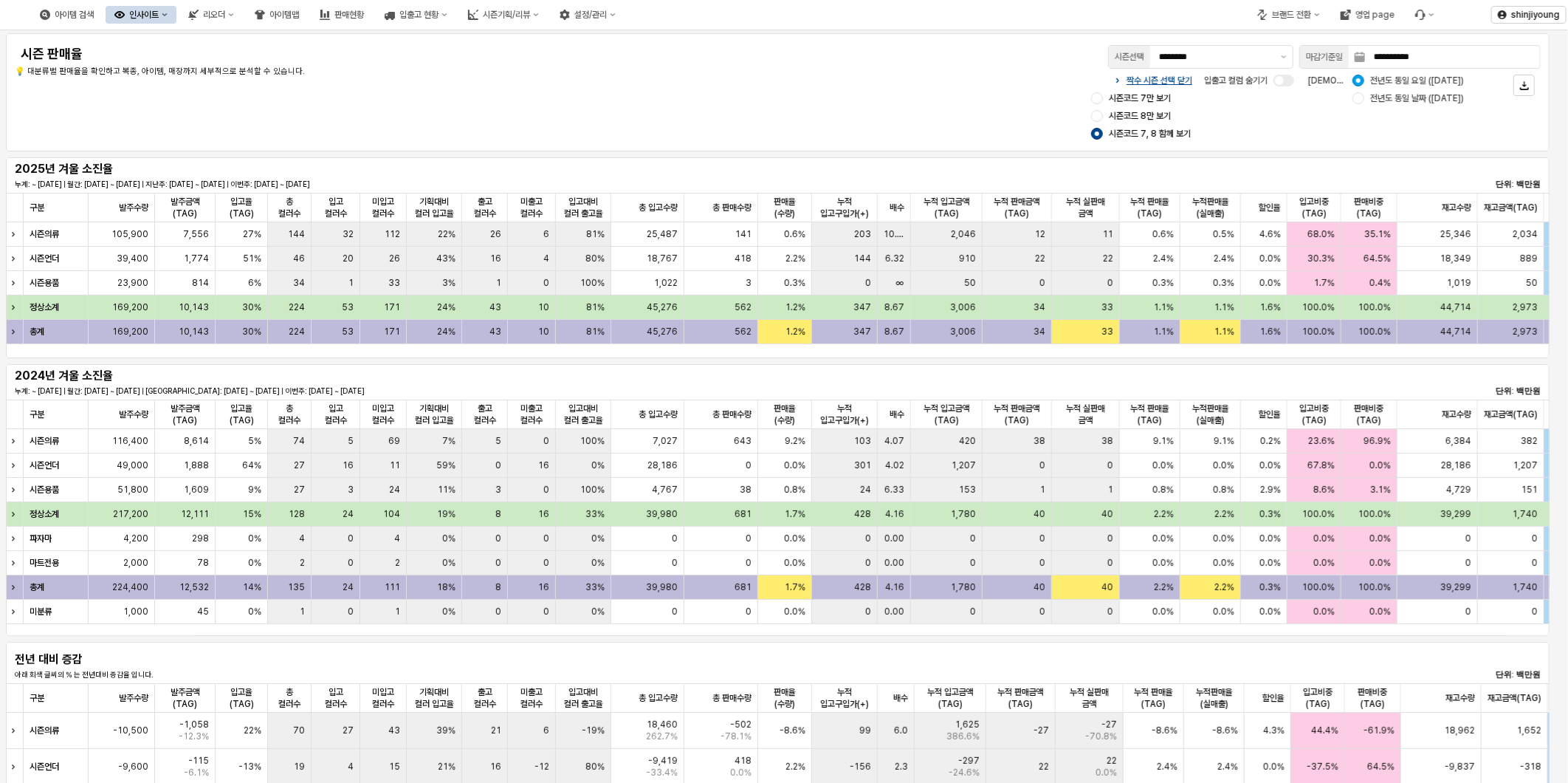
click at [567, 82] on div "**********" at bounding box center [778, 93] width 1526 height 101
click at [1093, 116] on div "App Frame" at bounding box center [1097, 116] width 12 height 12
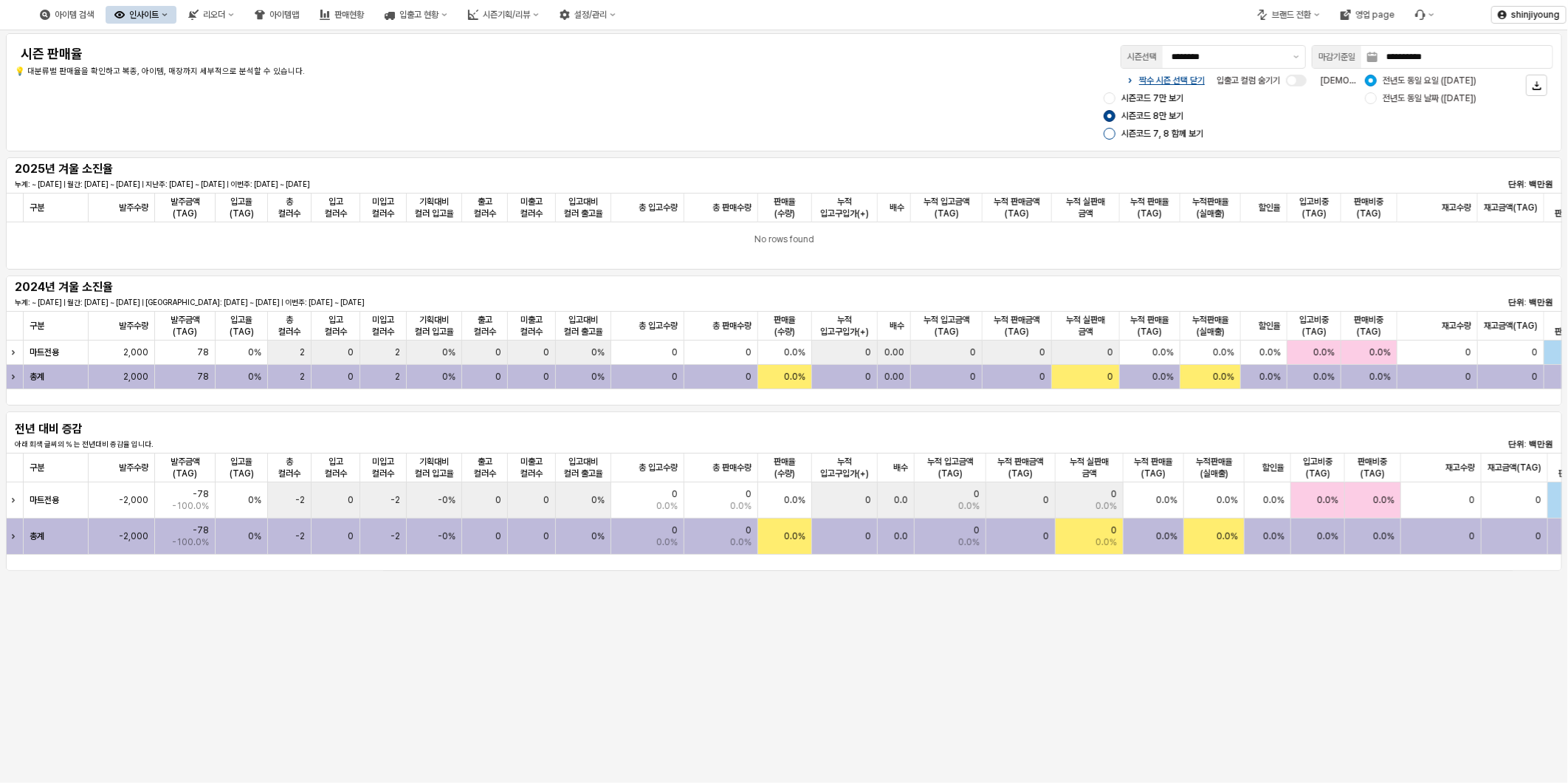
click at [1111, 133] on div "App Frame" at bounding box center [1110, 133] width 12 height 12
